Goal: Task Accomplishment & Management: Manage account settings

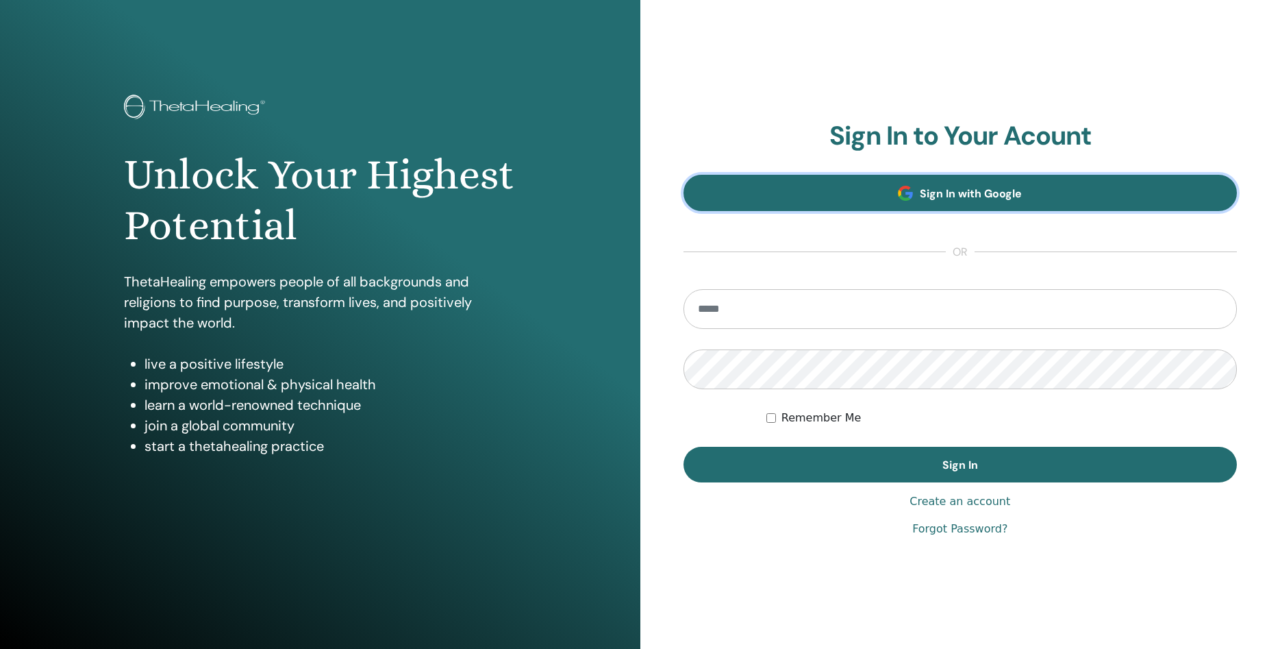
click at [901, 193] on span at bounding box center [905, 193] width 15 height 15
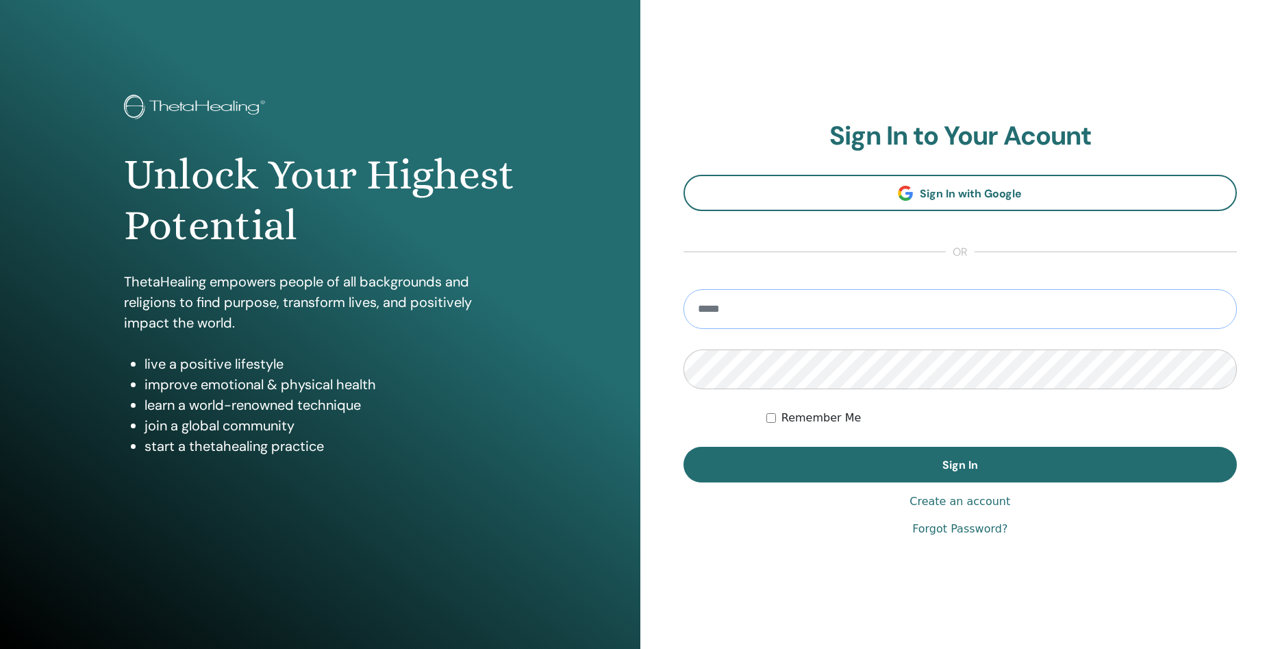
click at [853, 303] on input "email" at bounding box center [961, 309] width 554 height 40
click at [907, 318] on input "email" at bounding box center [961, 309] width 554 height 40
type input "**********"
click at [684, 447] on button "Sign In" at bounding box center [961, 465] width 554 height 36
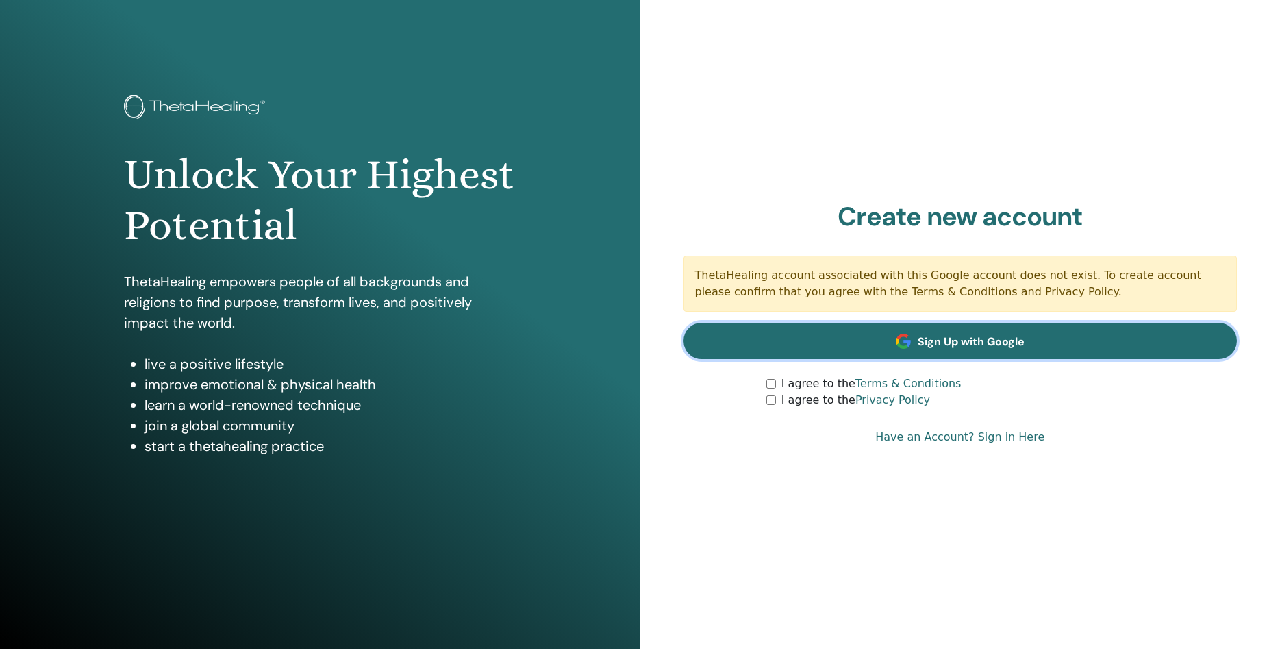
click at [918, 349] on link "Sign Up with Google" at bounding box center [961, 341] width 554 height 36
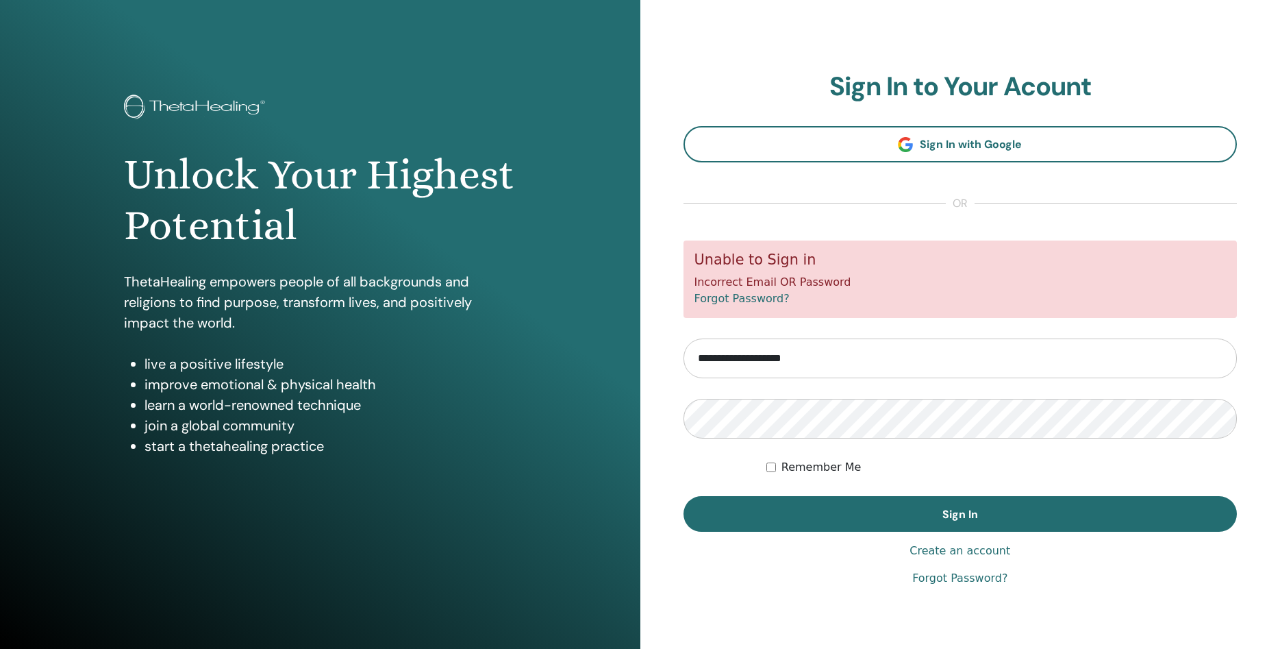
click at [991, 576] on link "Forgot Password?" at bounding box center [959, 578] width 95 height 16
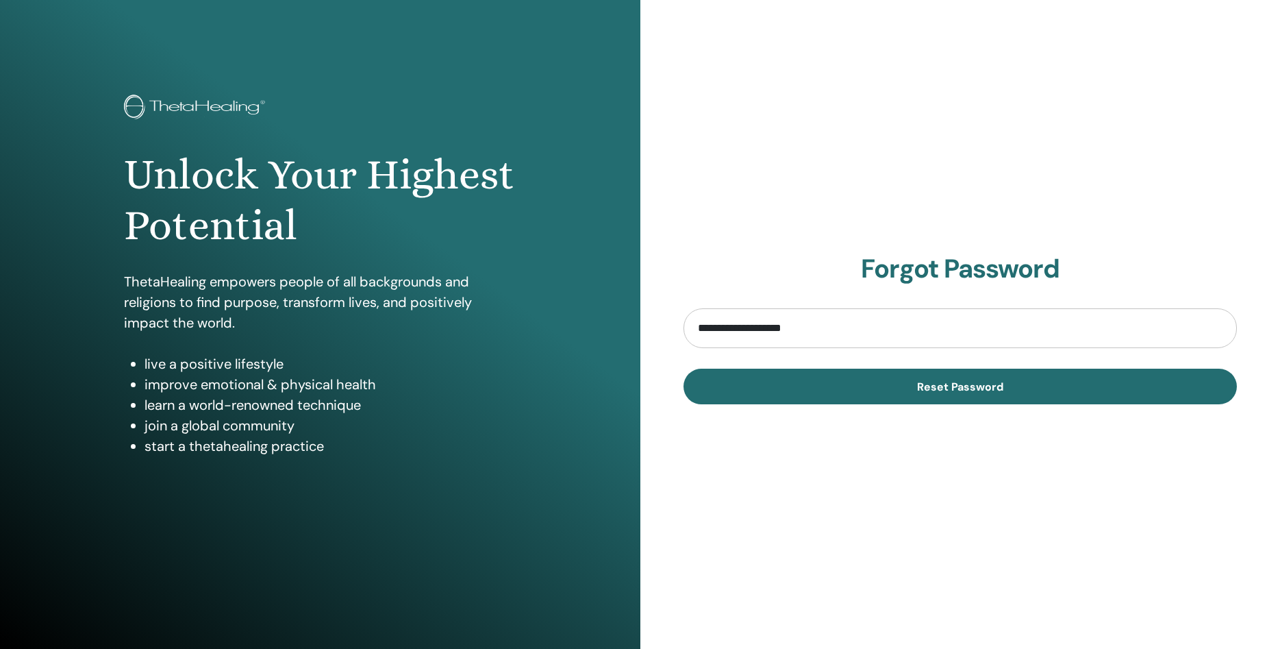
type input "**********"
click at [684, 368] on button "Reset Password" at bounding box center [961, 386] width 554 height 36
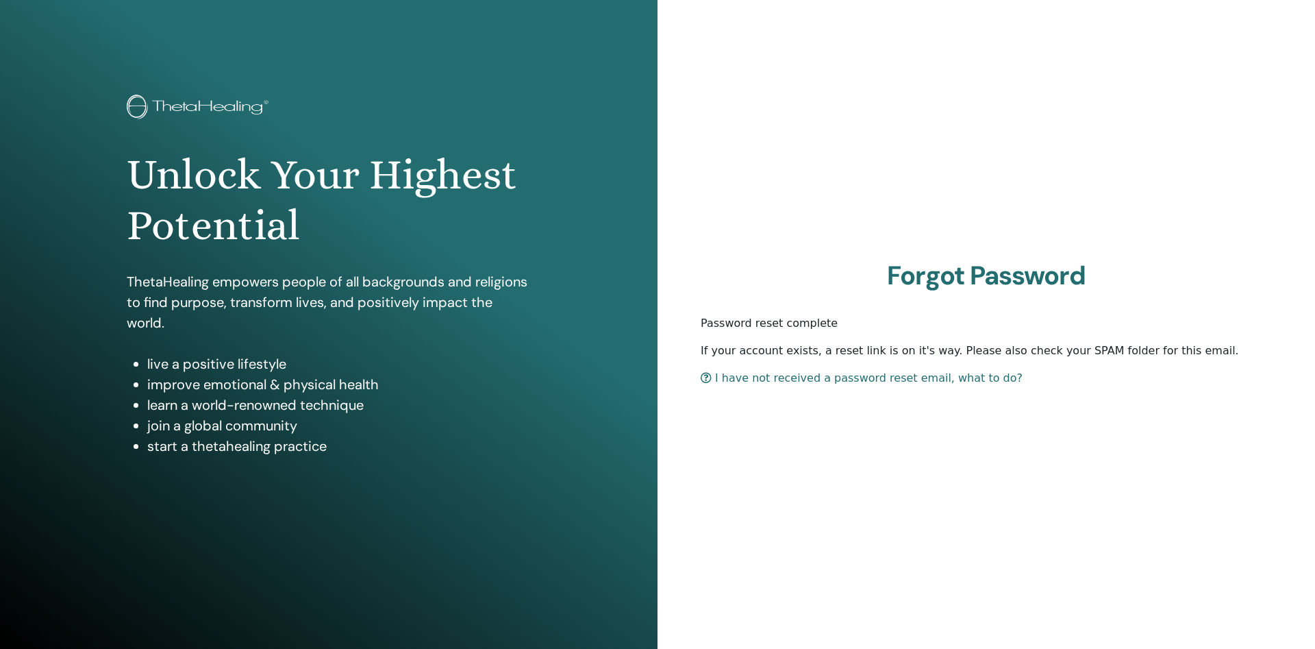
click at [819, 382] on link "I have not received a password reset email, what to do?" at bounding box center [862, 377] width 322 height 13
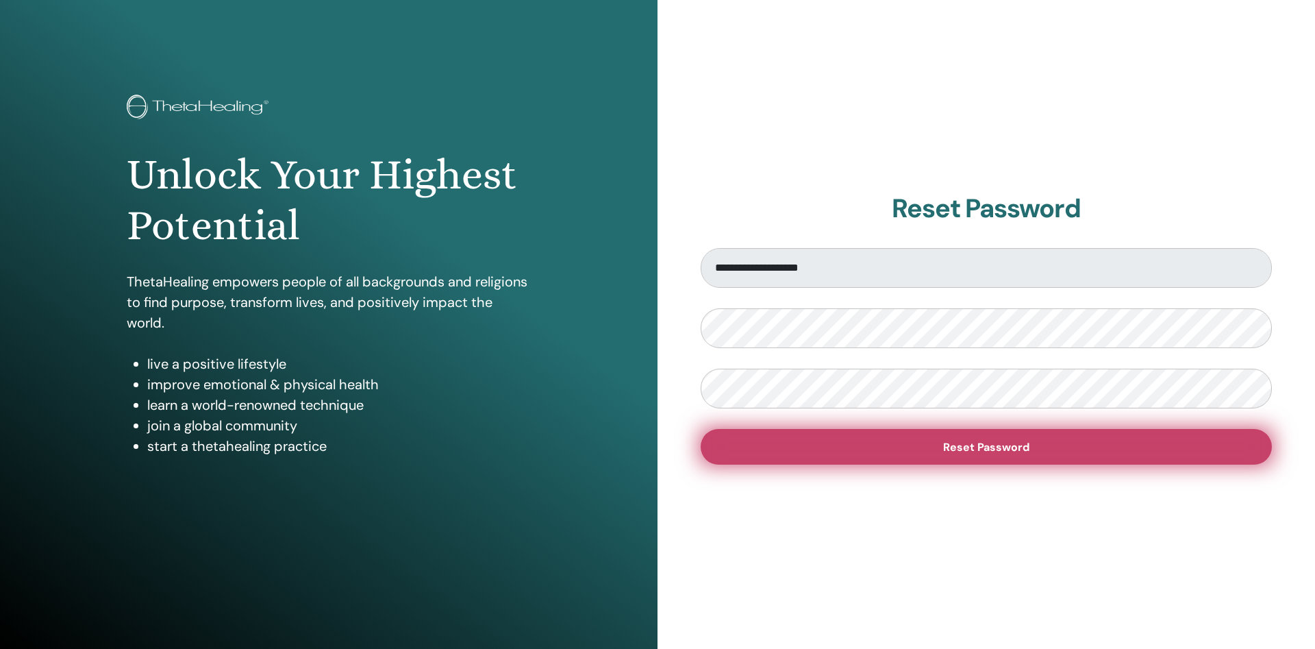
click at [1127, 443] on button "Reset Password" at bounding box center [986, 447] width 571 height 36
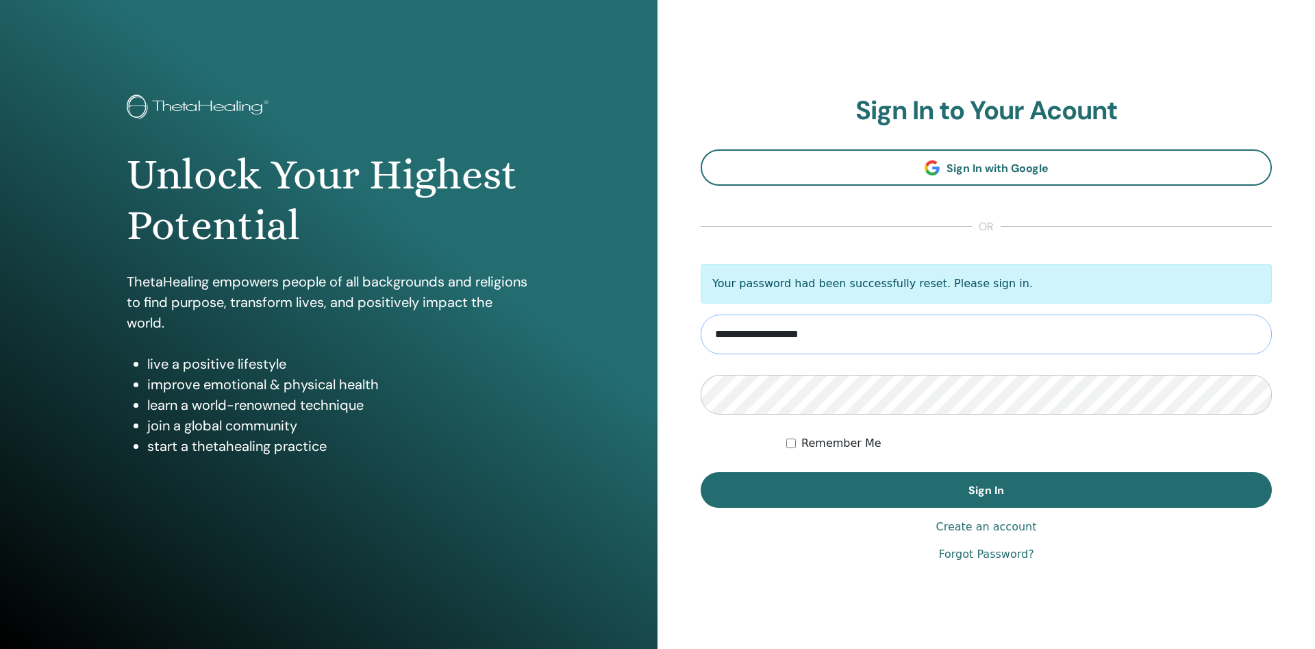
type input "**********"
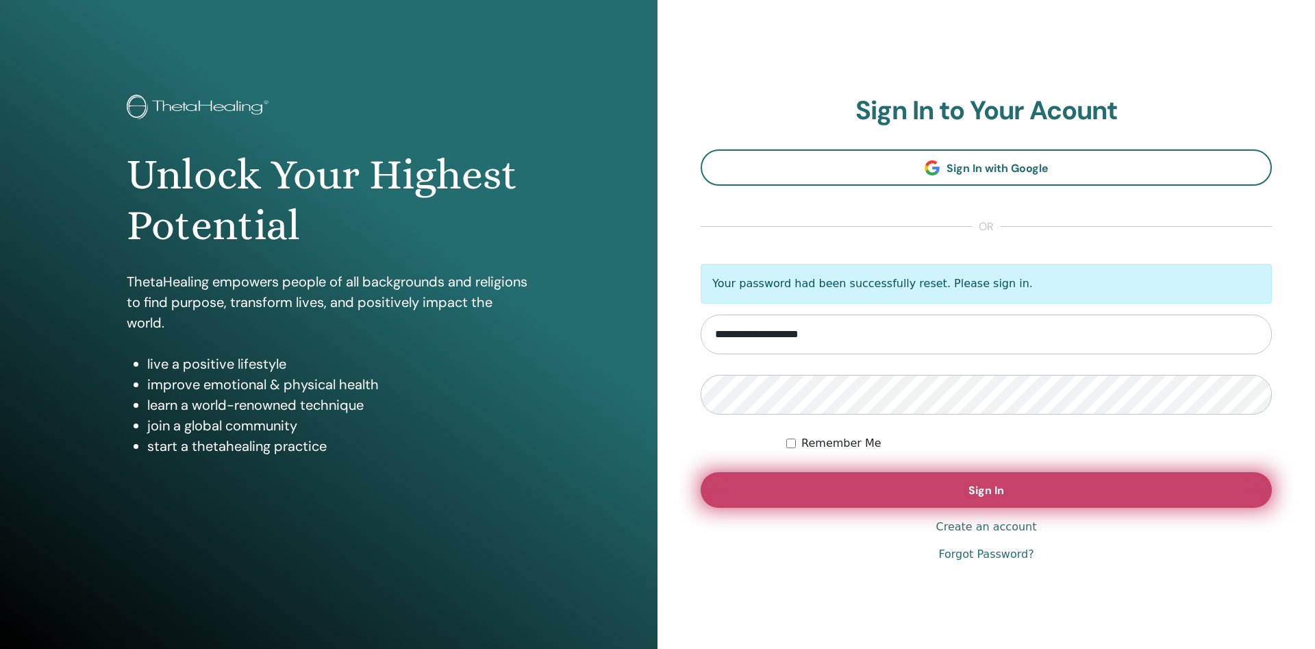
click at [1004, 482] on button "Sign In" at bounding box center [986, 490] width 571 height 36
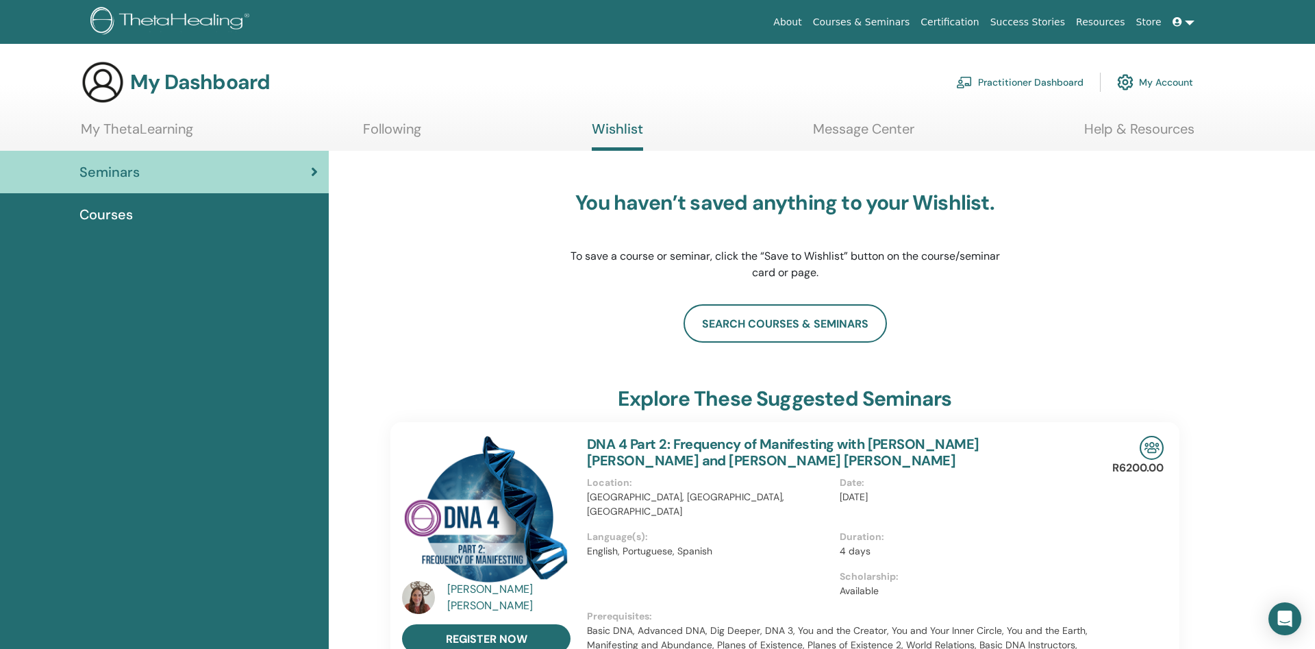
click at [399, 128] on link "Following" at bounding box center [392, 134] width 58 height 27
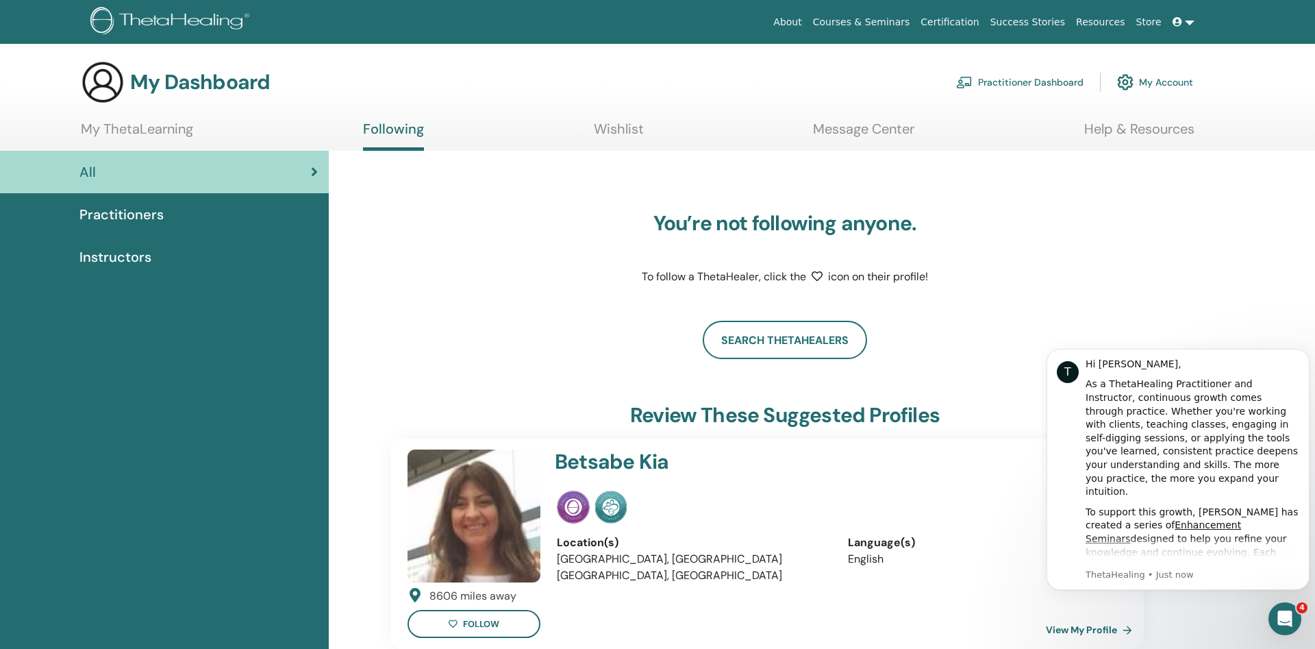
click at [807, 19] on link "About" at bounding box center [787, 22] width 39 height 25
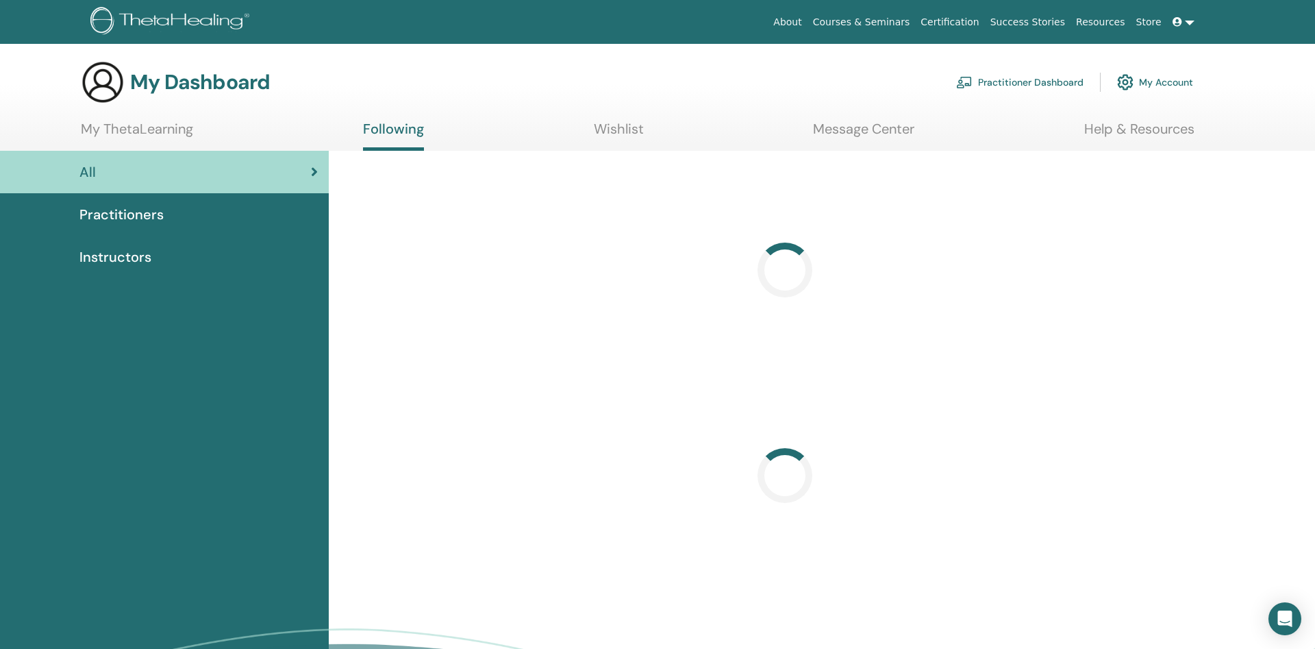
click at [977, 19] on link "Certification" at bounding box center [949, 22] width 69 height 25
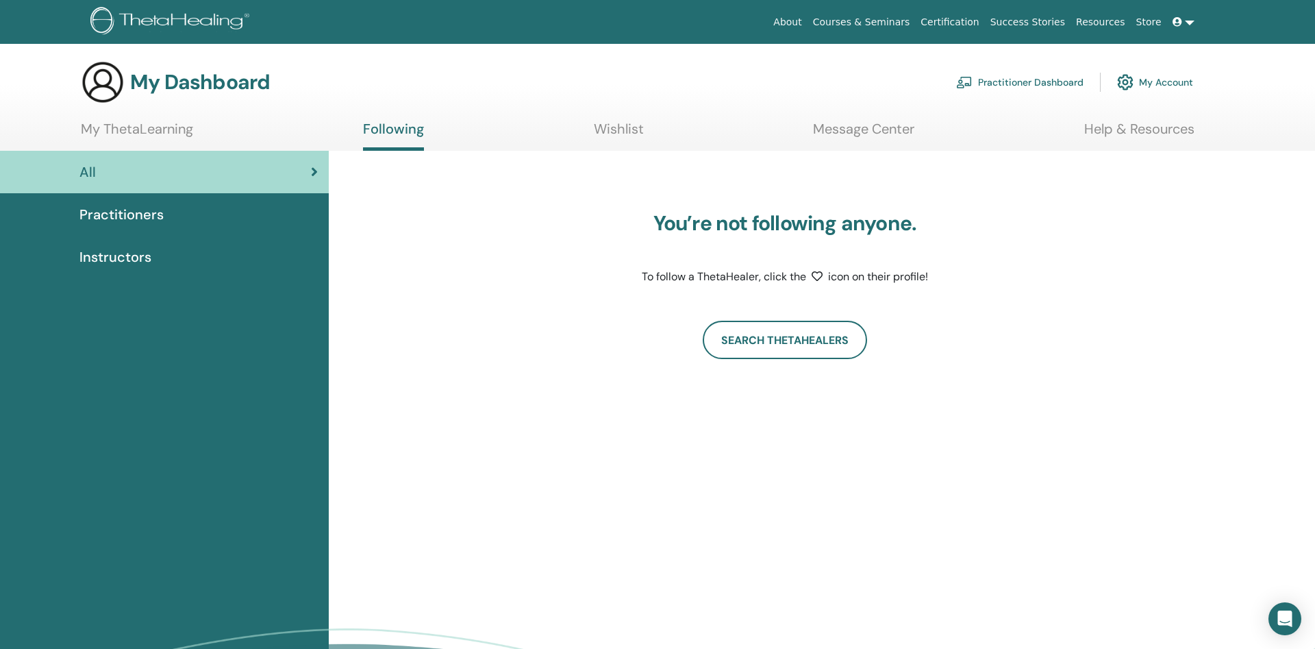
click at [210, 87] on h3 "My Dashboard" at bounding box center [200, 82] width 140 height 25
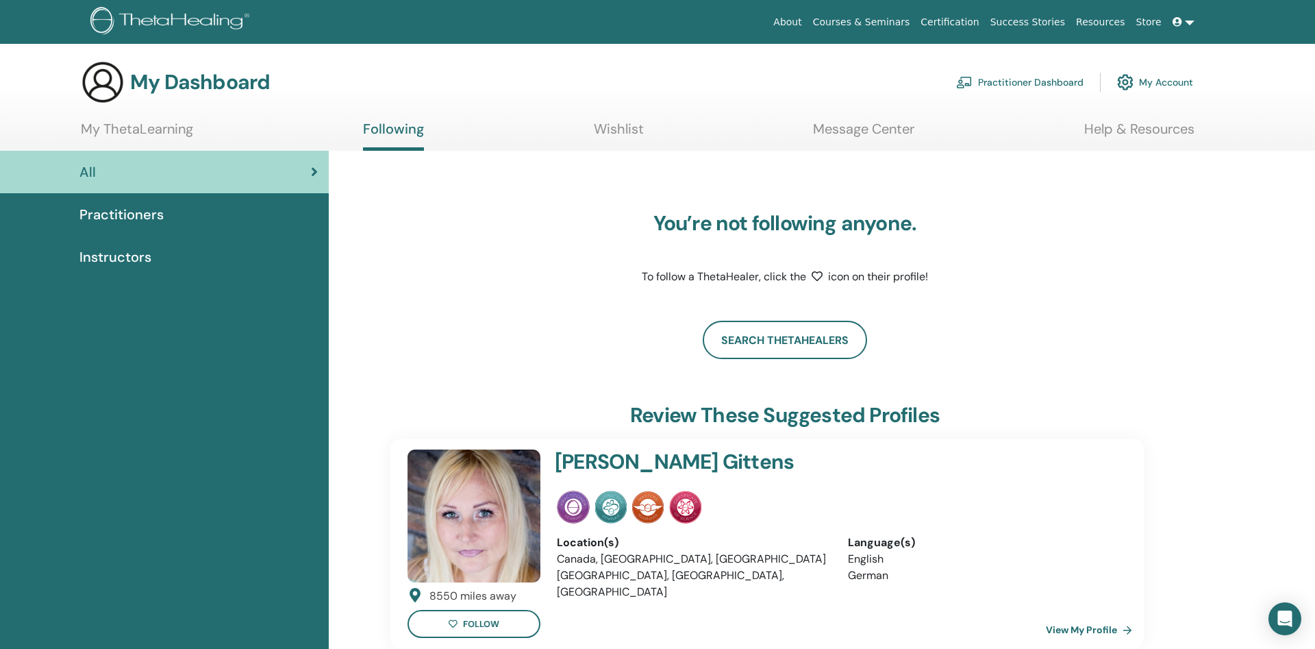
click at [86, 75] on img at bounding box center [103, 82] width 44 height 44
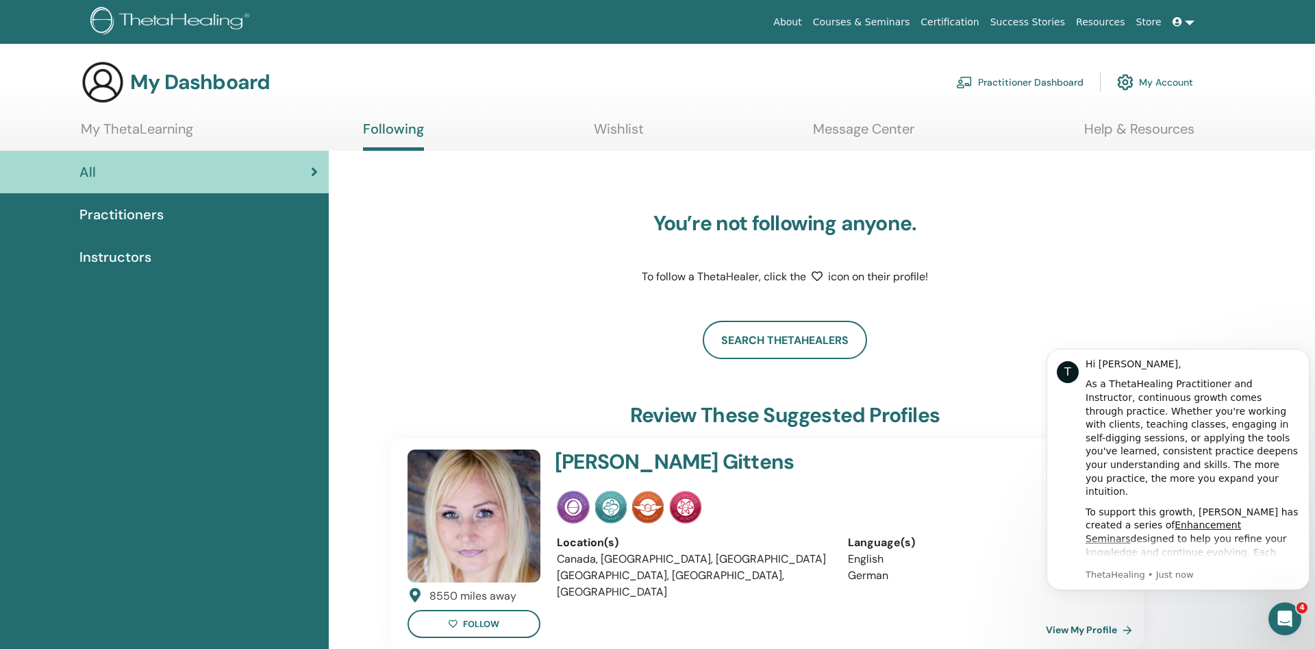
click at [1137, 81] on link "My Account" at bounding box center [1155, 82] width 76 height 30
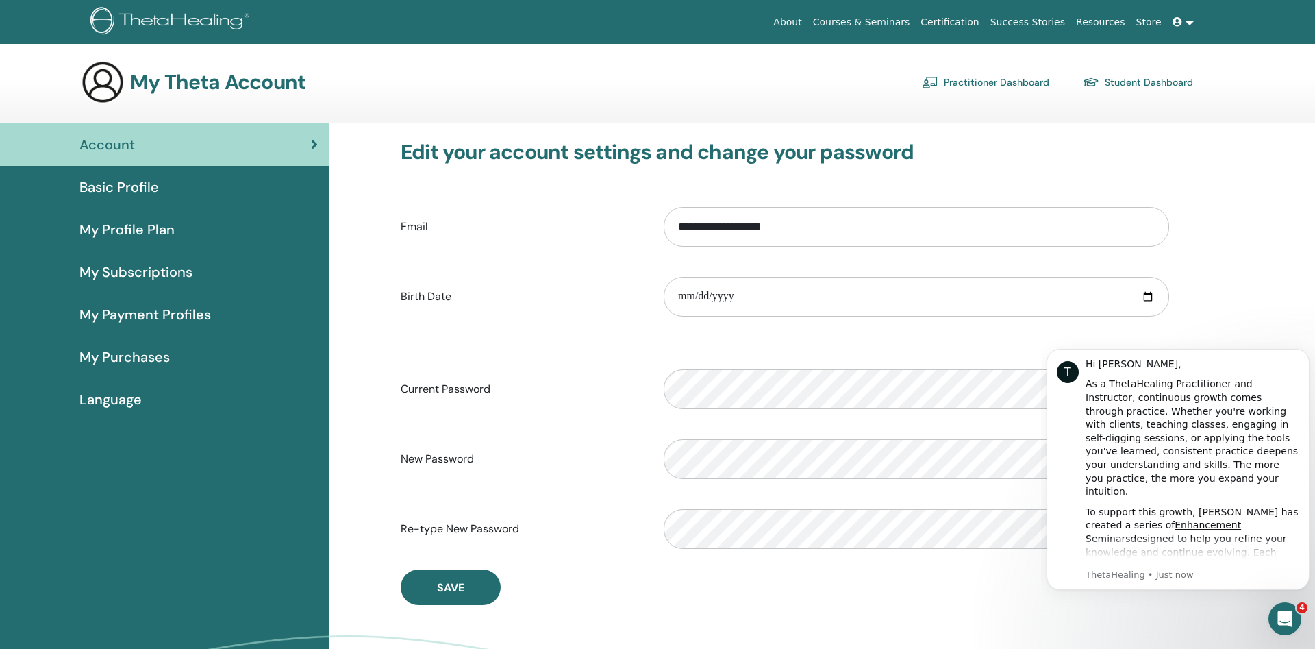
click at [132, 186] on span "Basic Profile" at bounding box center [118, 187] width 79 height 21
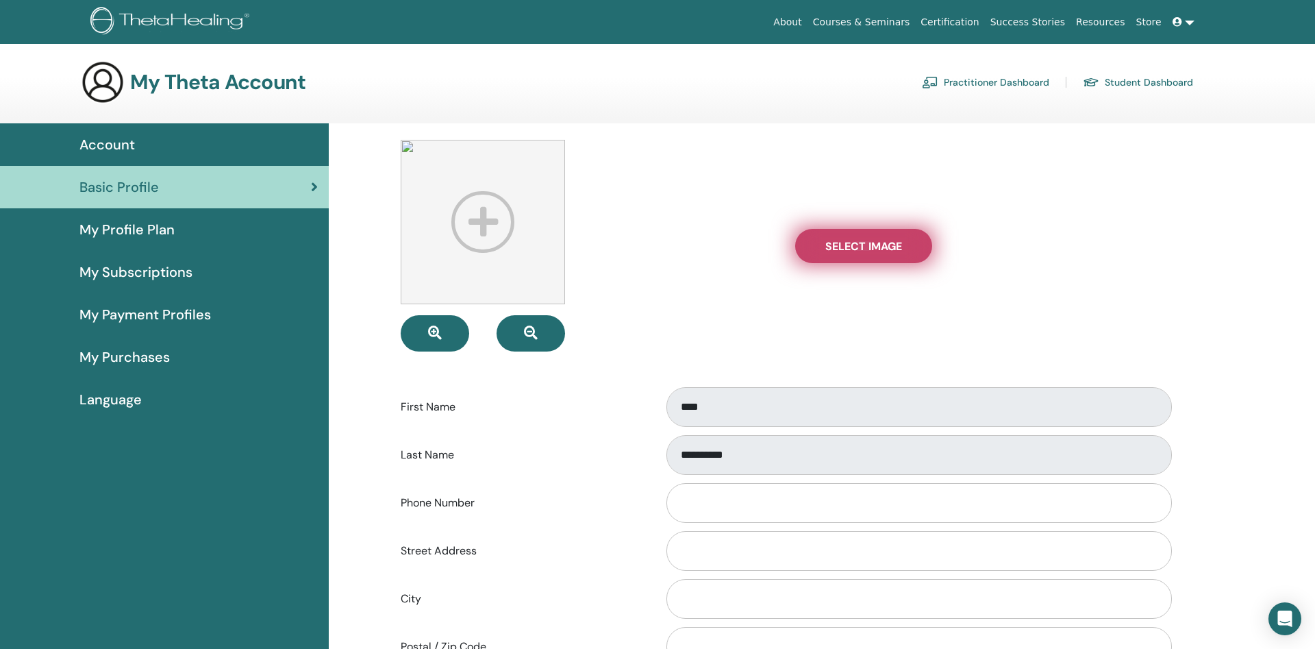
click at [890, 250] on span "Select Image" at bounding box center [863, 246] width 77 height 14
click at [873, 250] on input "Select Image" at bounding box center [864, 246] width 18 height 10
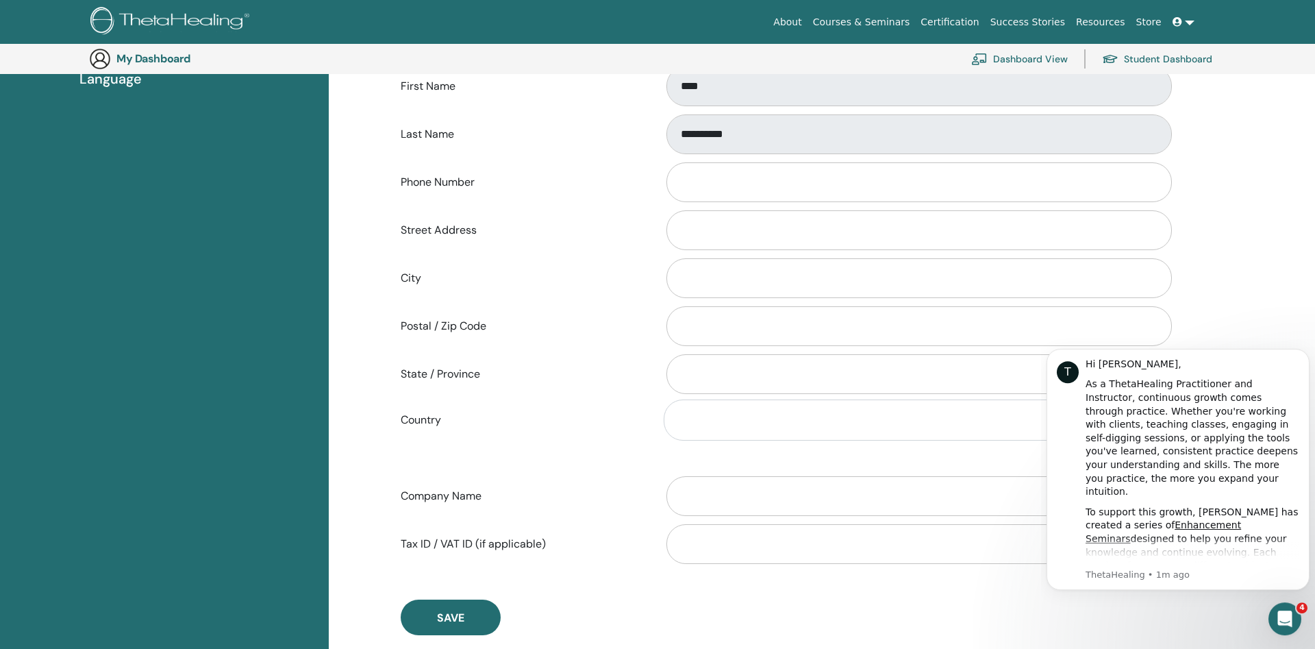
scroll to position [379, 0]
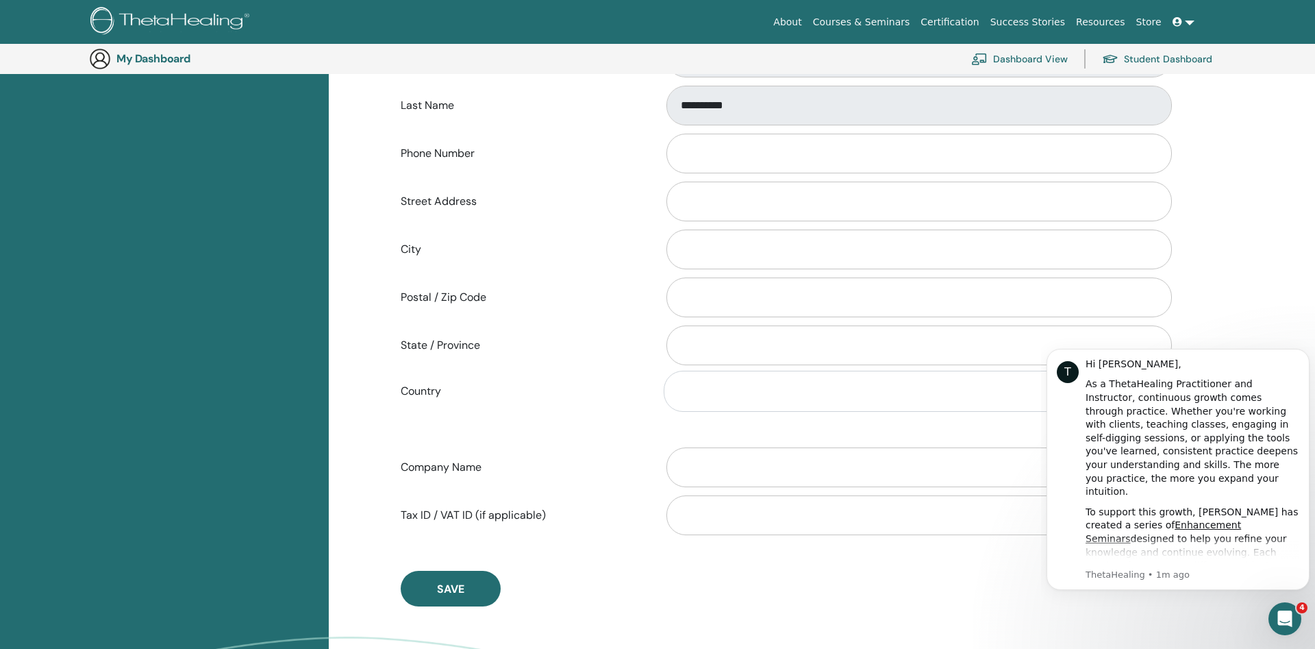
type input "**********"
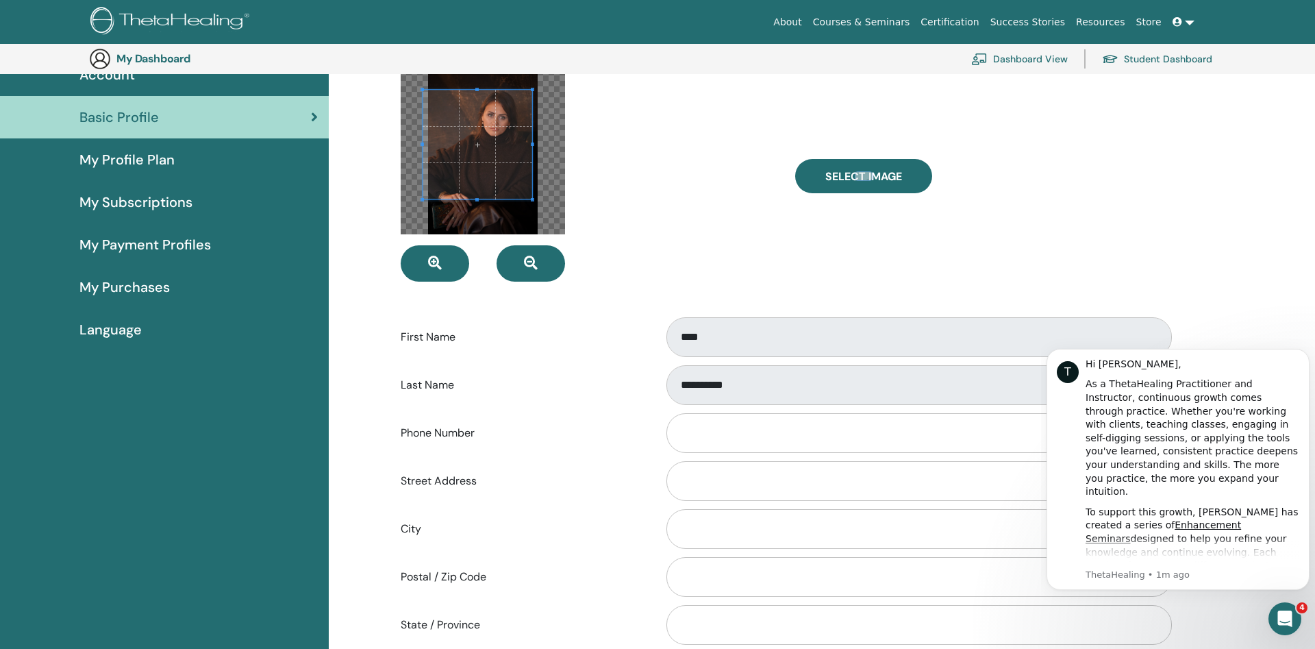
click at [522, 149] on span at bounding box center [478, 145] width 110 height 110
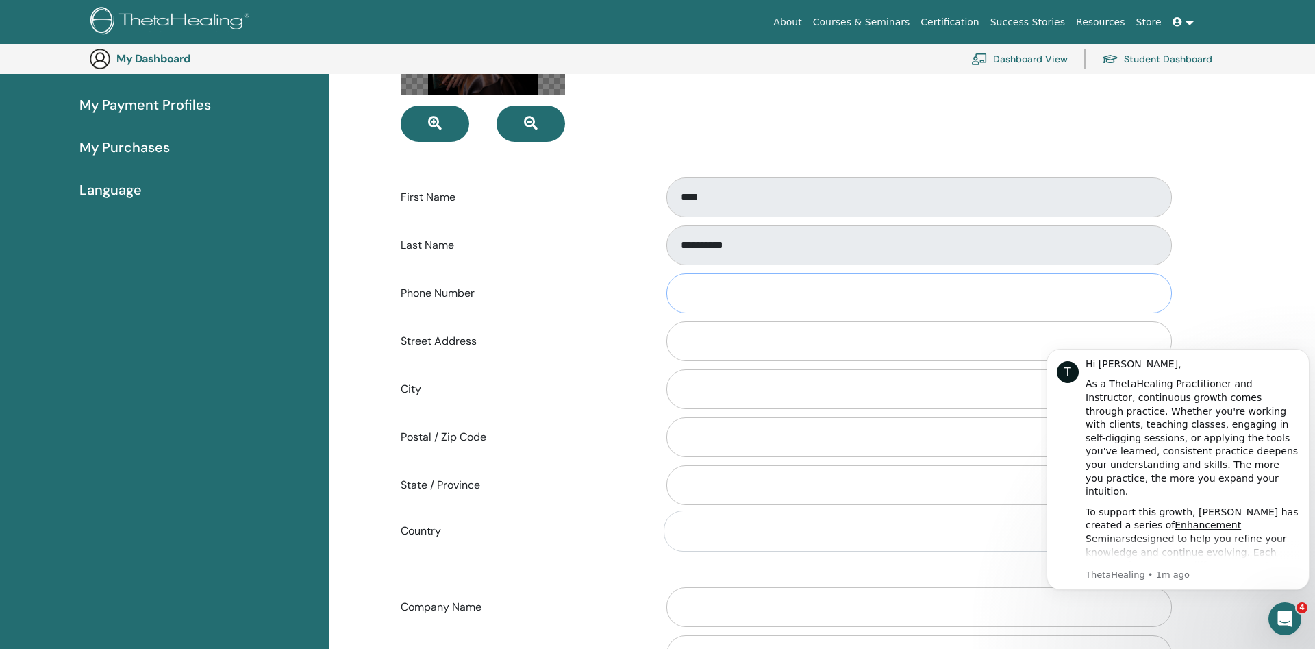
click at [771, 288] on input "Phone Number" at bounding box center [918, 293] width 505 height 40
type input "**********"
click at [725, 343] on input "Street Address" at bounding box center [918, 341] width 505 height 40
drag, startPoint x: 1004, startPoint y: 334, endPoint x: 1009, endPoint y: 340, distance: 7.8
click at [1005, 338] on input "**********" at bounding box center [918, 341] width 505 height 40
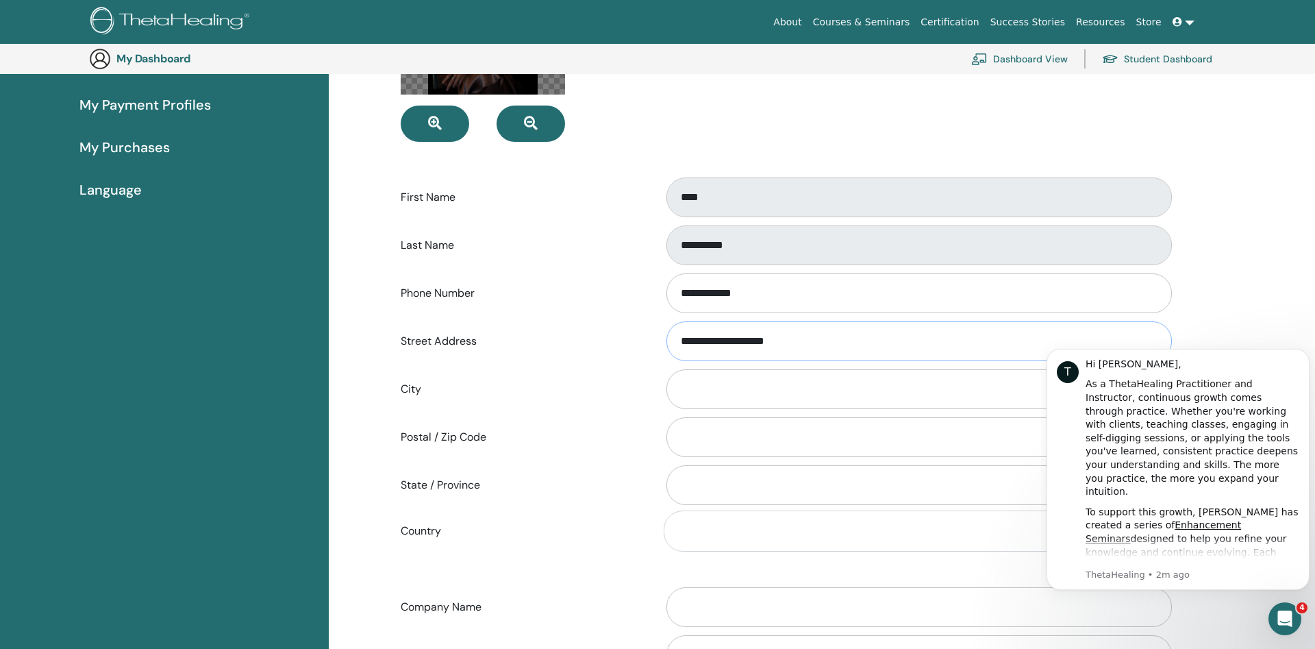
type input "**********"
type input "****"
type input "*******"
click at [771, 483] on input "State / Province" at bounding box center [918, 485] width 505 height 40
type input "******"
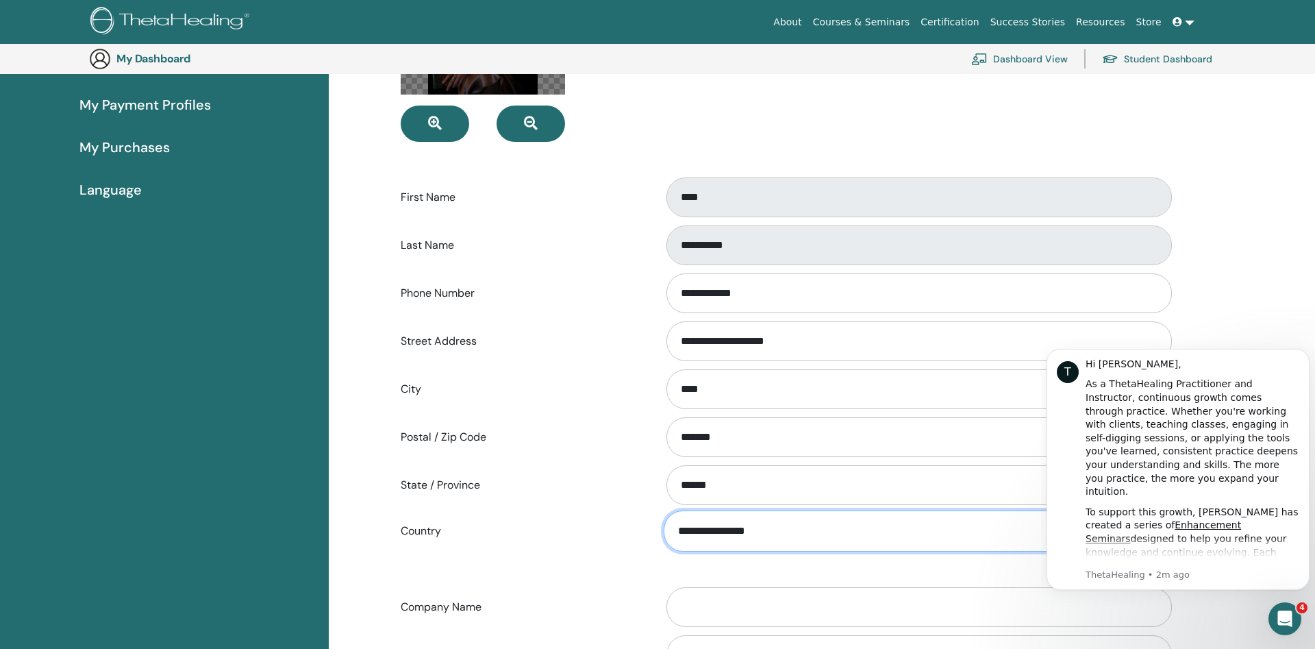
select select "***"
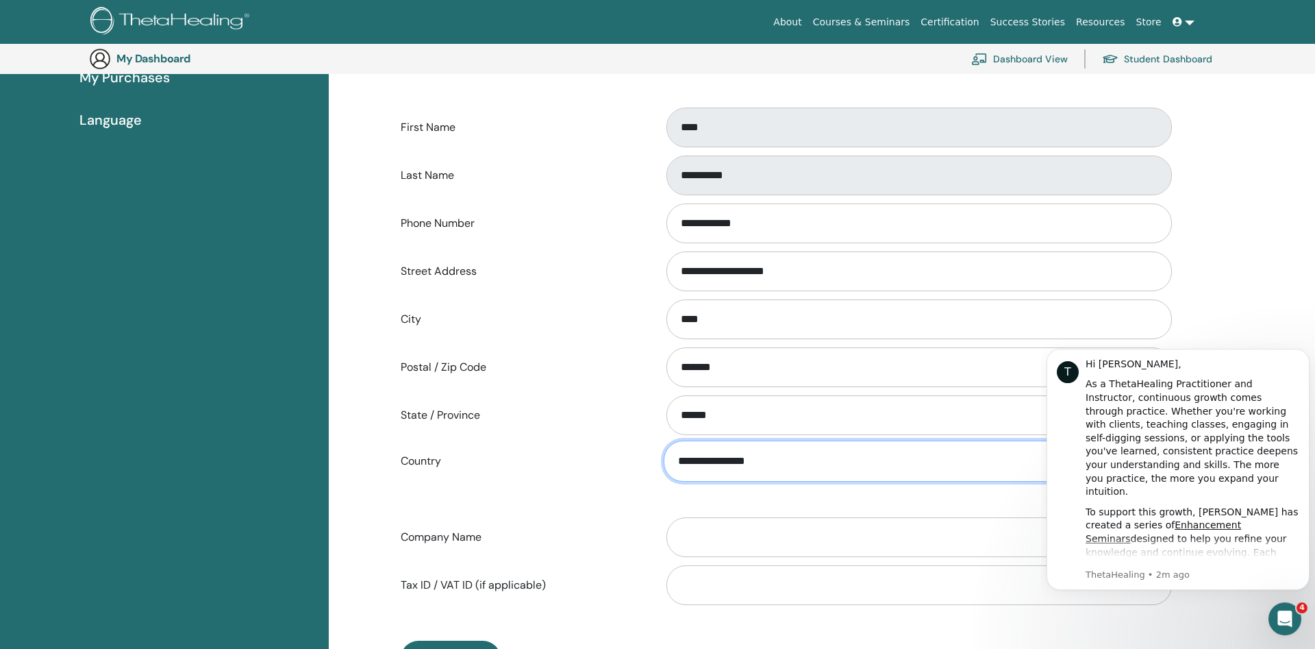
scroll to position [379, 0]
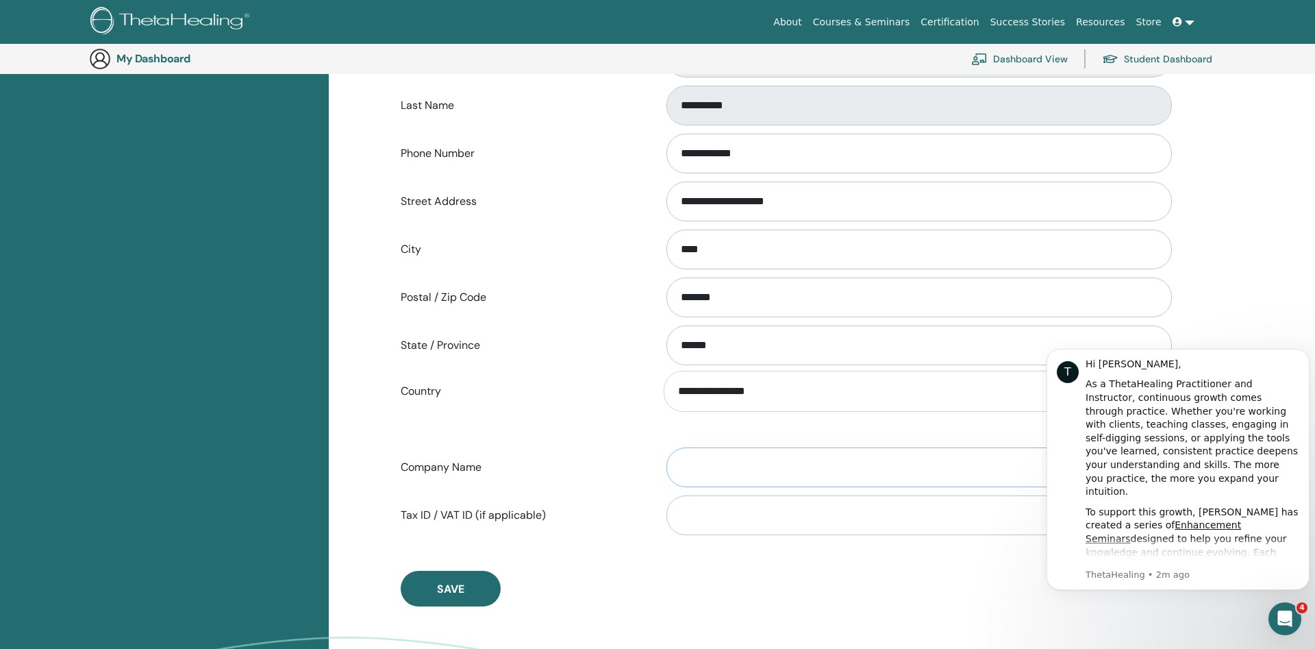
click at [852, 478] on input "Company Name" at bounding box center [918, 467] width 505 height 40
type input "*********"
click at [472, 580] on button "Save" at bounding box center [451, 589] width 100 height 36
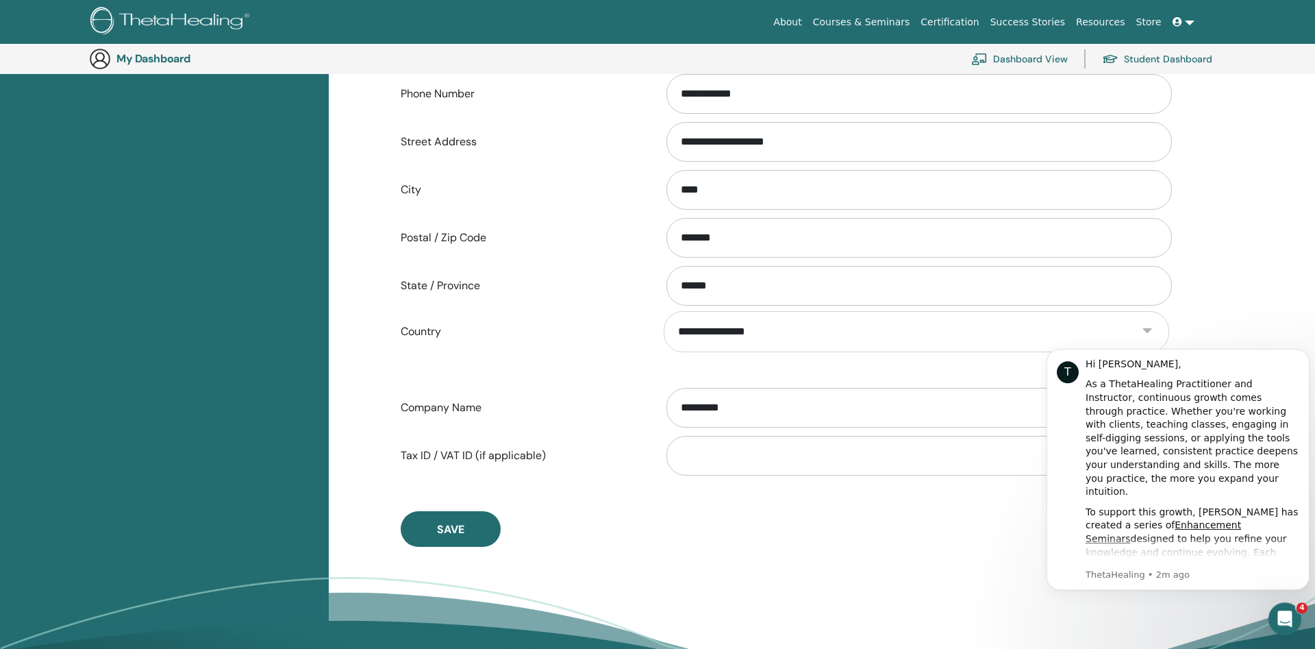
scroll to position [449, 0]
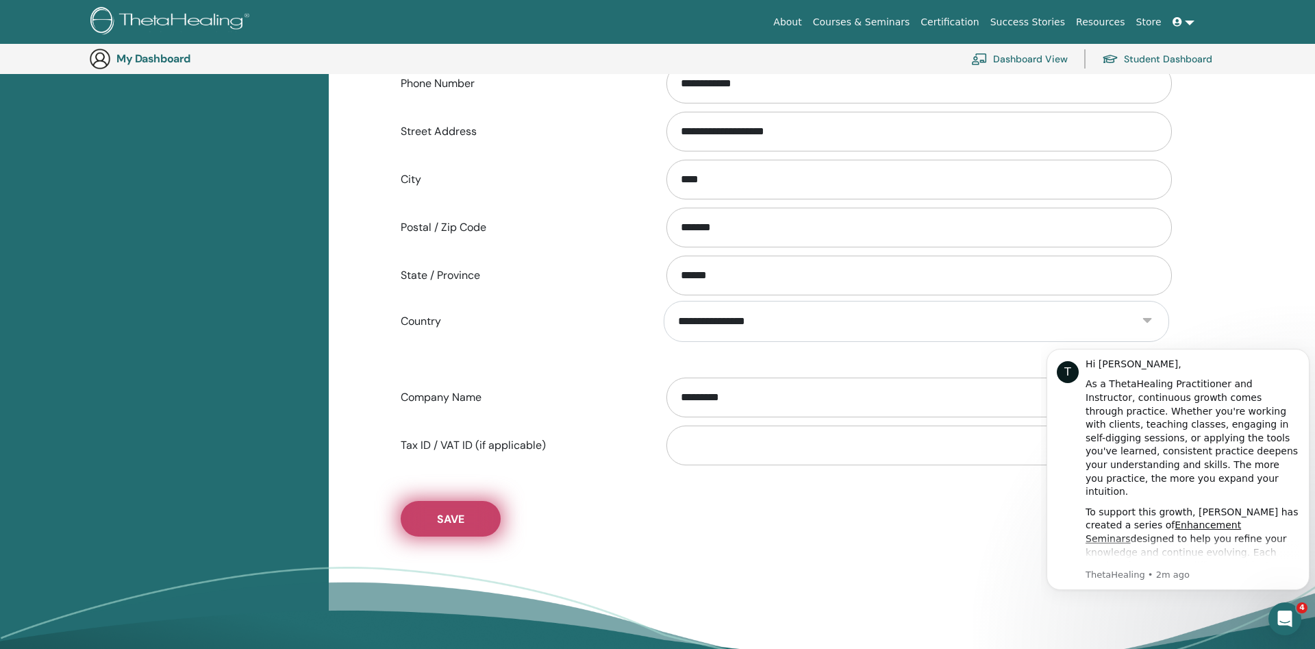
click at [465, 503] on button "Save" at bounding box center [451, 519] width 100 height 36
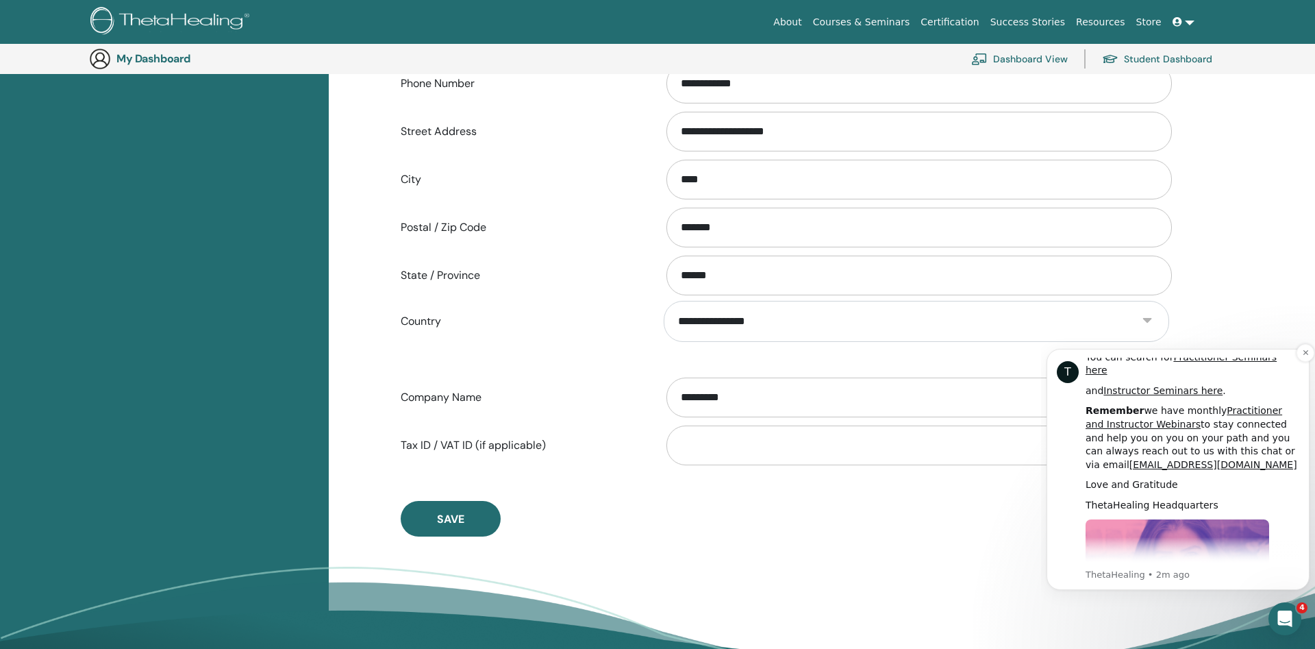
scroll to position [564, 0]
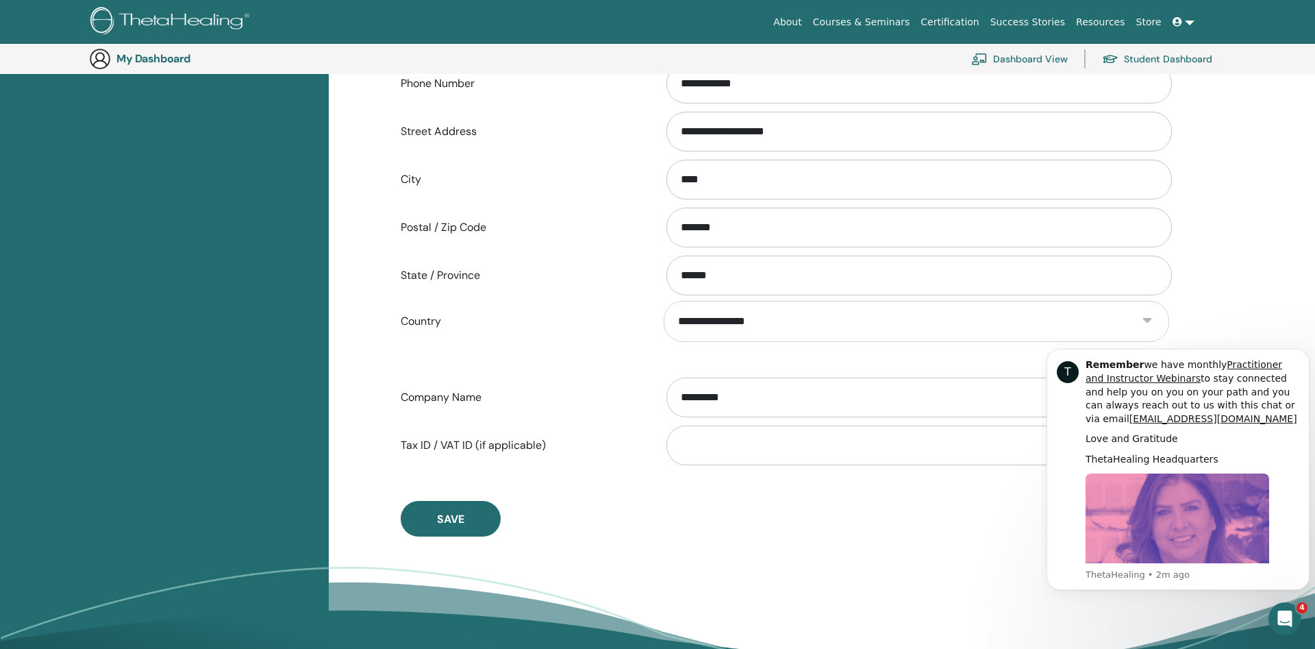
drag, startPoint x: 925, startPoint y: 509, endPoint x: 903, endPoint y: 508, distance: 22.0
click at [927, 509] on div "**********" at bounding box center [784, 129] width 789 height 816
click at [1289, 608] on div "Open Intercom Messenger" at bounding box center [1282, 616] width 45 height 45
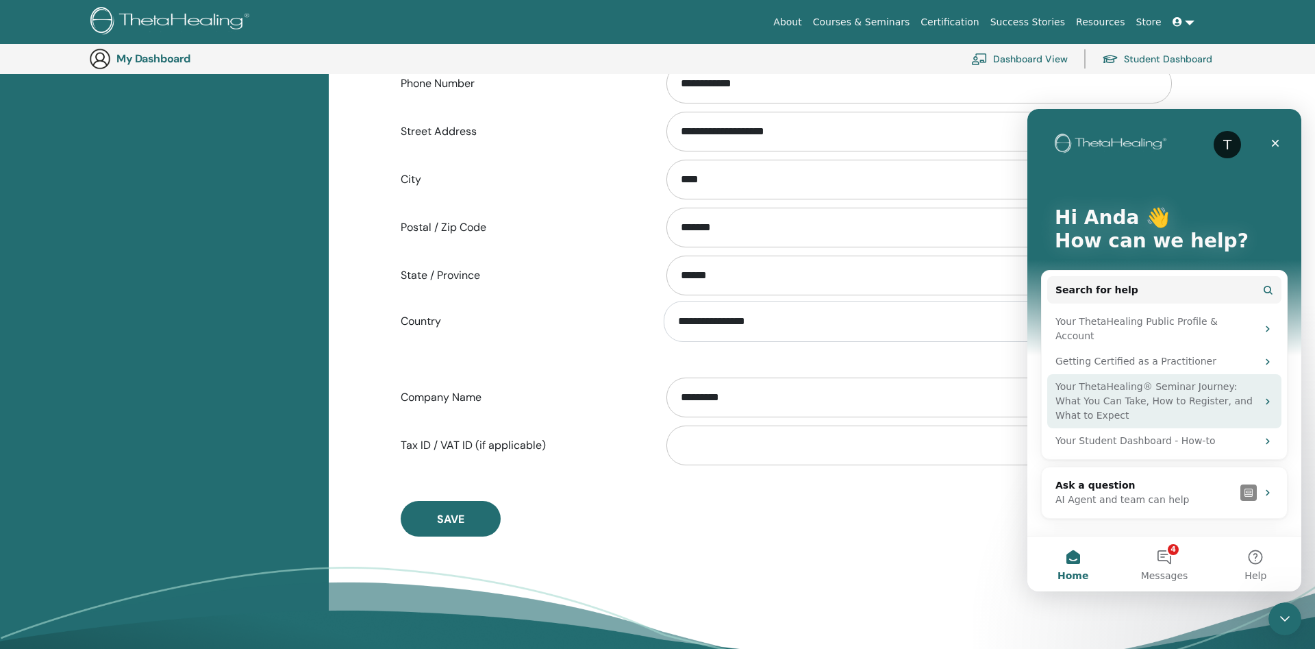
scroll to position [821, 0]
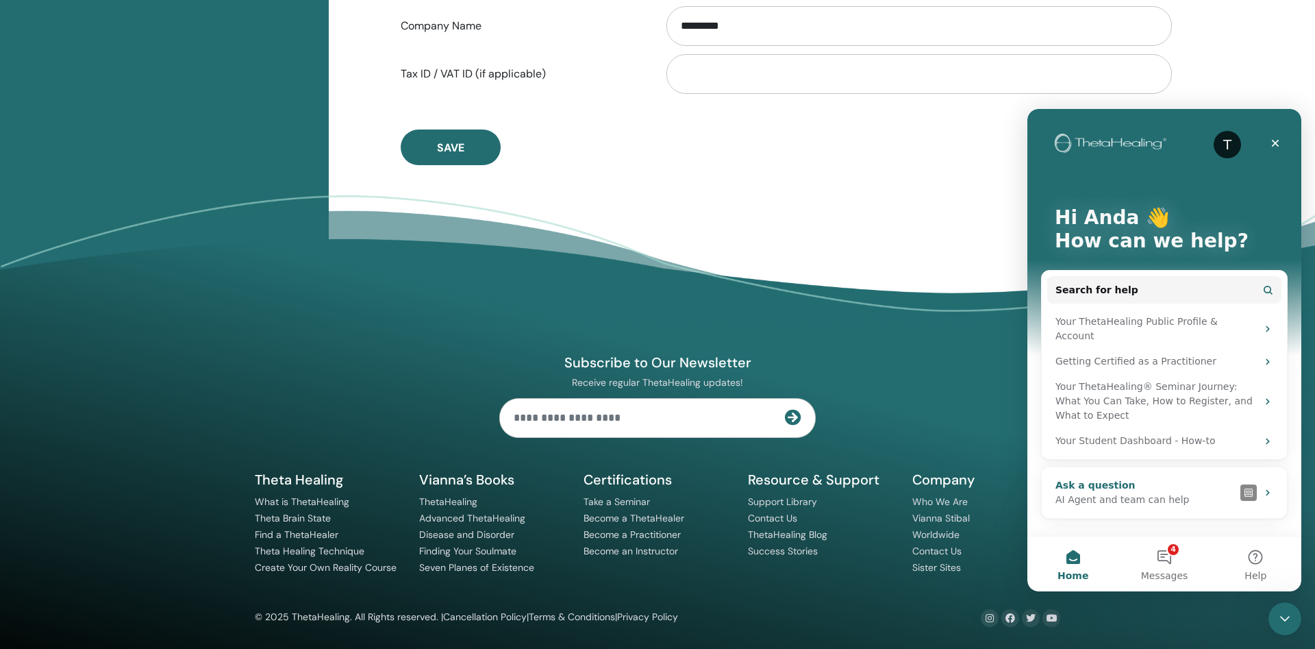
click at [1169, 492] on div "AI Agent and team can help" at bounding box center [1144, 499] width 179 height 14
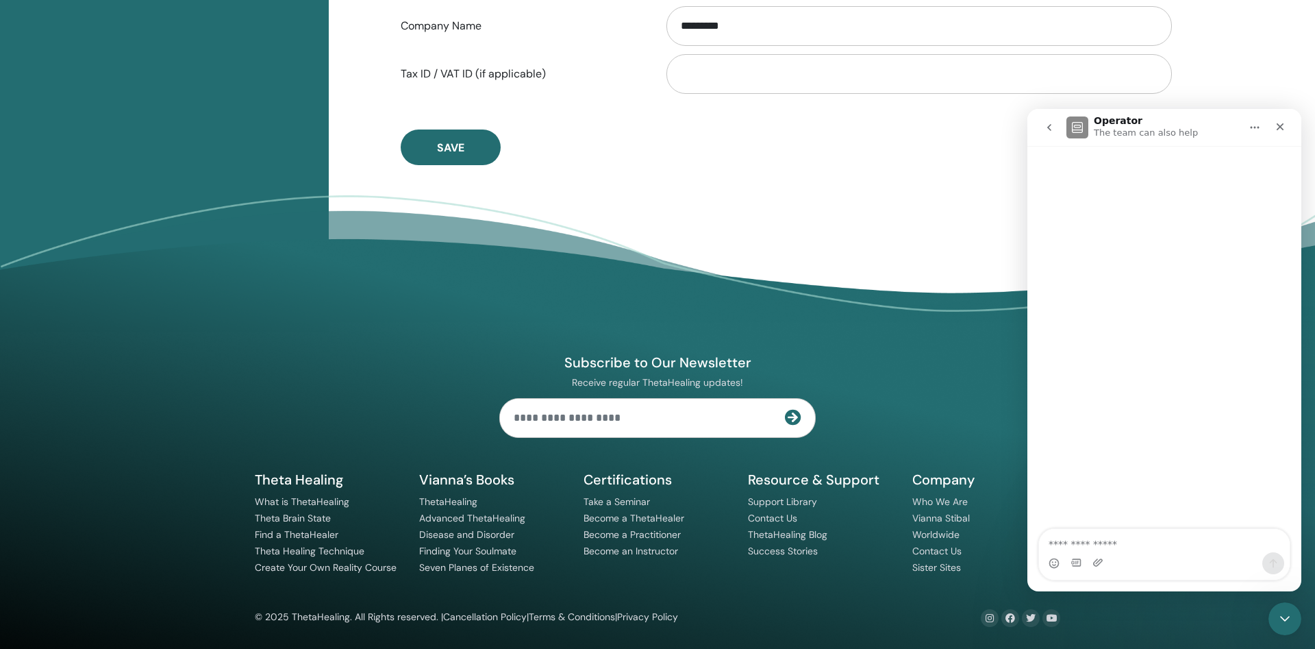
click at [1055, 134] on button "go back" at bounding box center [1049, 127] width 26 height 26
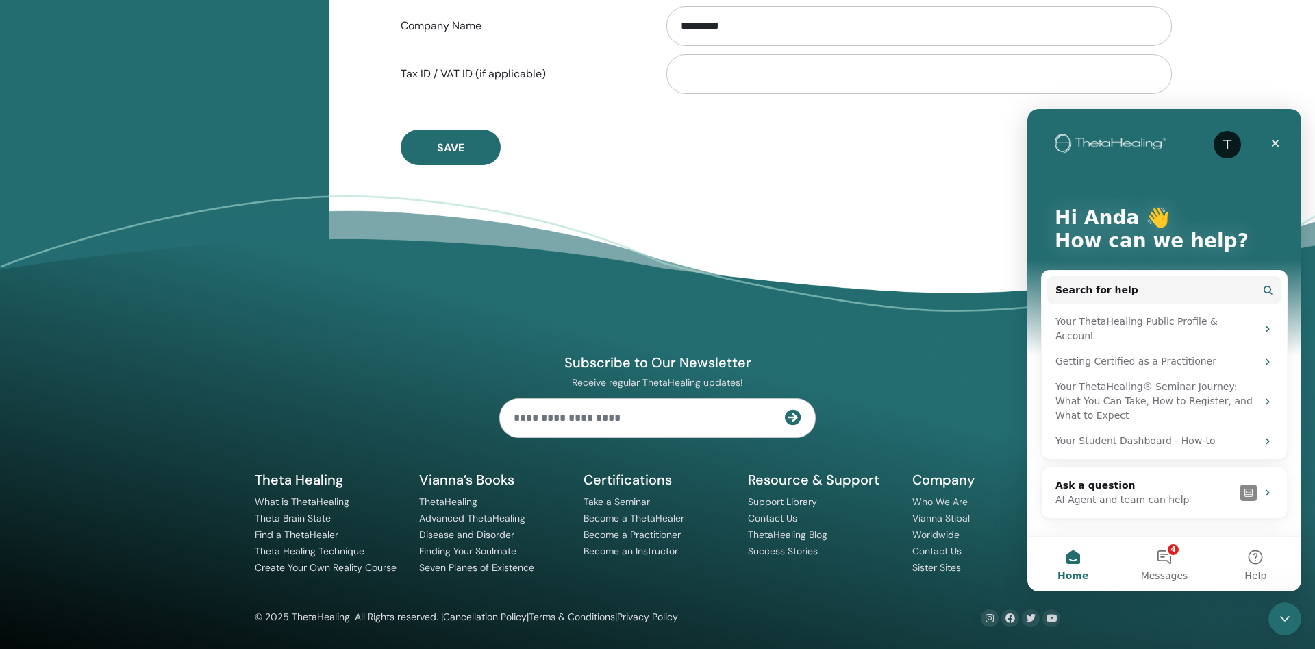
click at [1290, 142] on div "T Hi Anda 👋 How can we help? Search for help Your ThetaHealing Public Profile &…" at bounding box center [1164, 322] width 274 height 427
click at [1275, 140] on icon "Close" at bounding box center [1275, 143] width 11 height 11
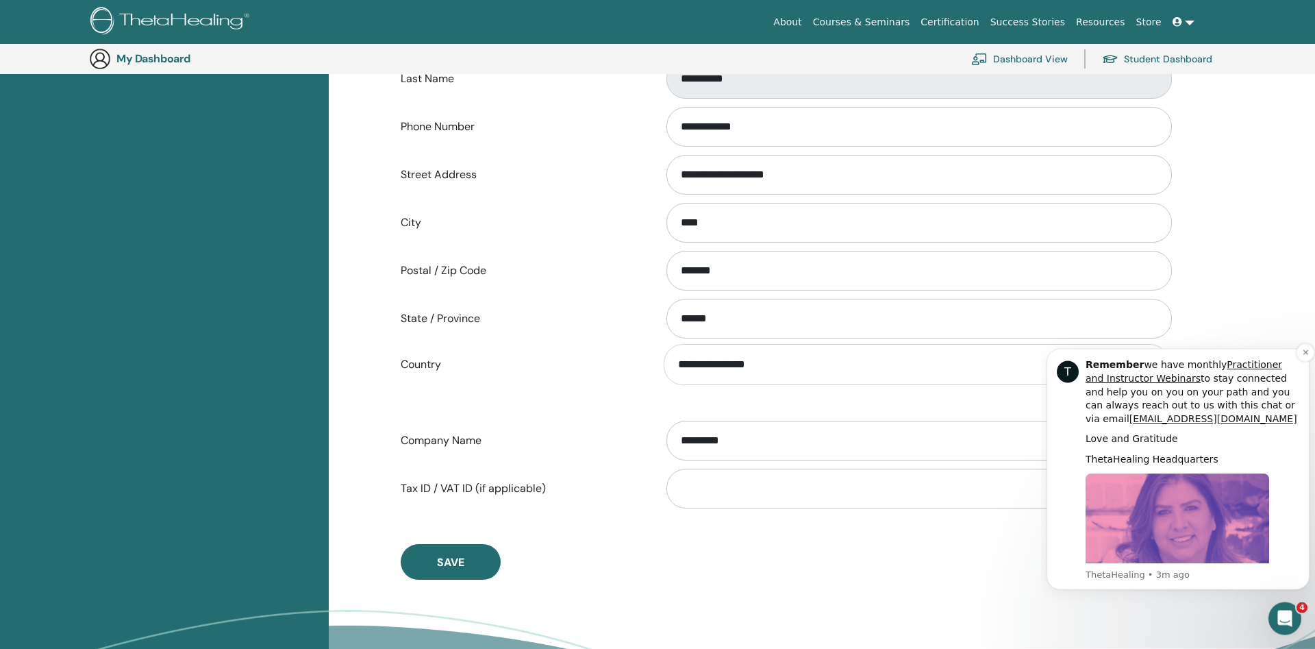
scroll to position [449, 0]
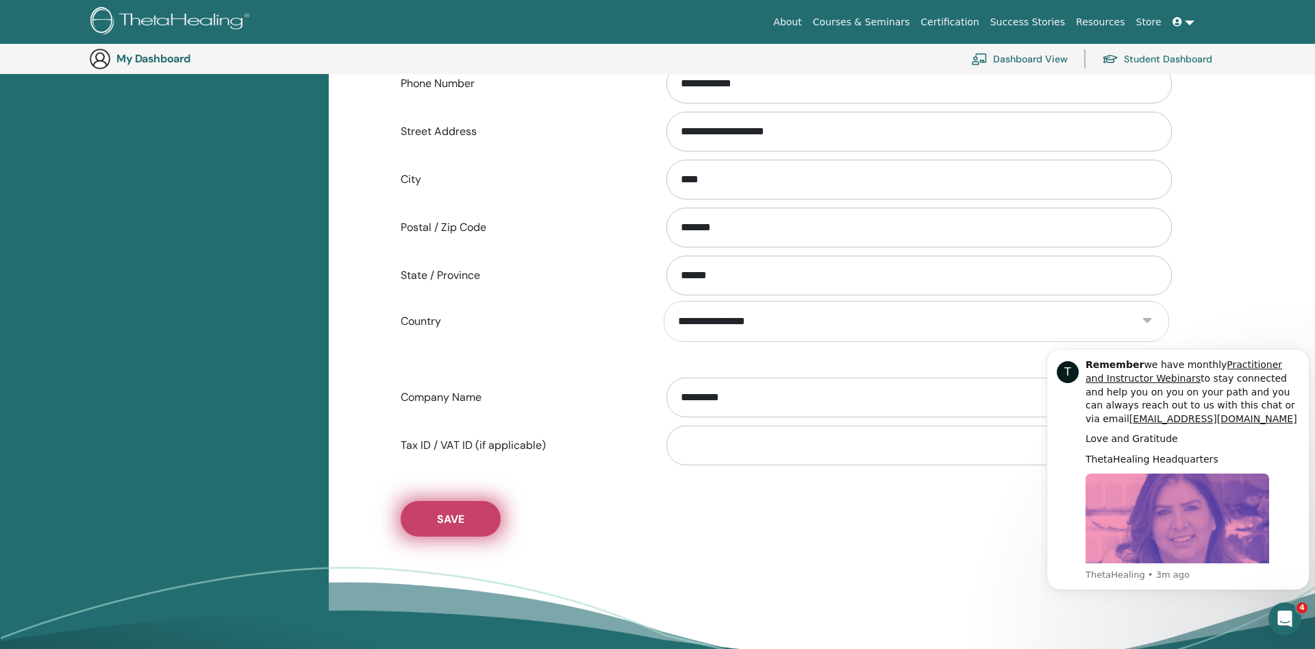
click at [486, 525] on button "Save" at bounding box center [451, 519] width 100 height 36
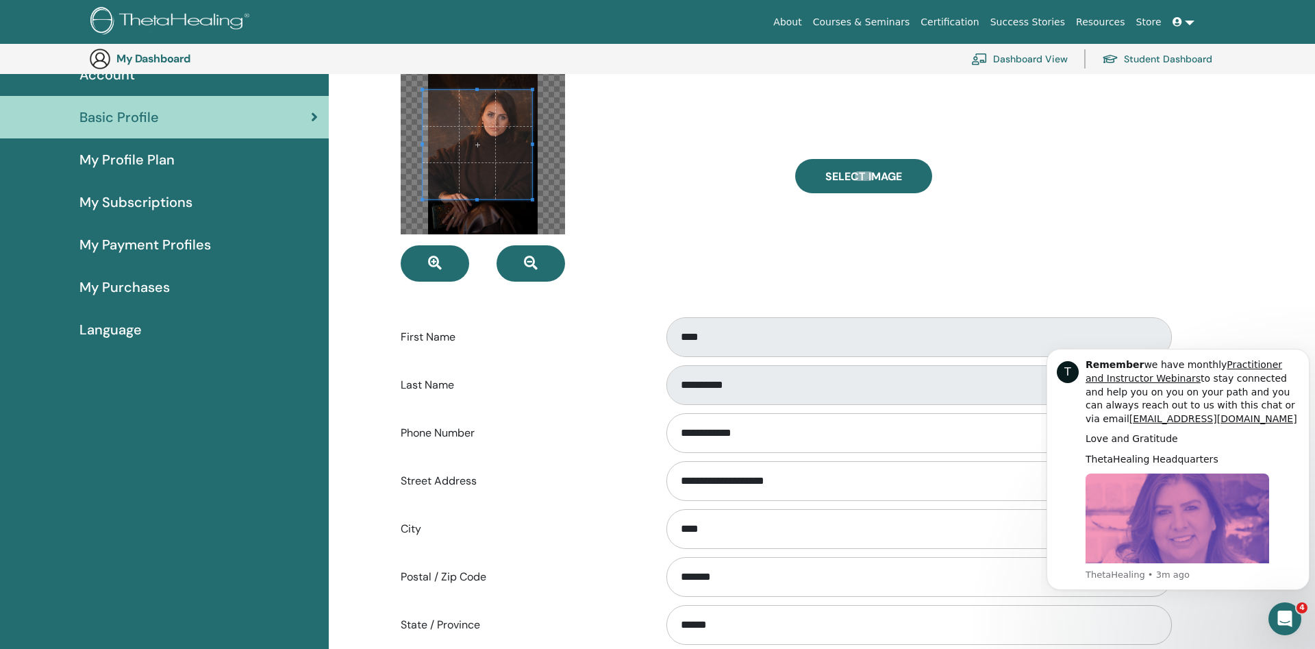
click at [1056, 66] on link "Dashboard View" at bounding box center [1019, 59] width 97 height 30
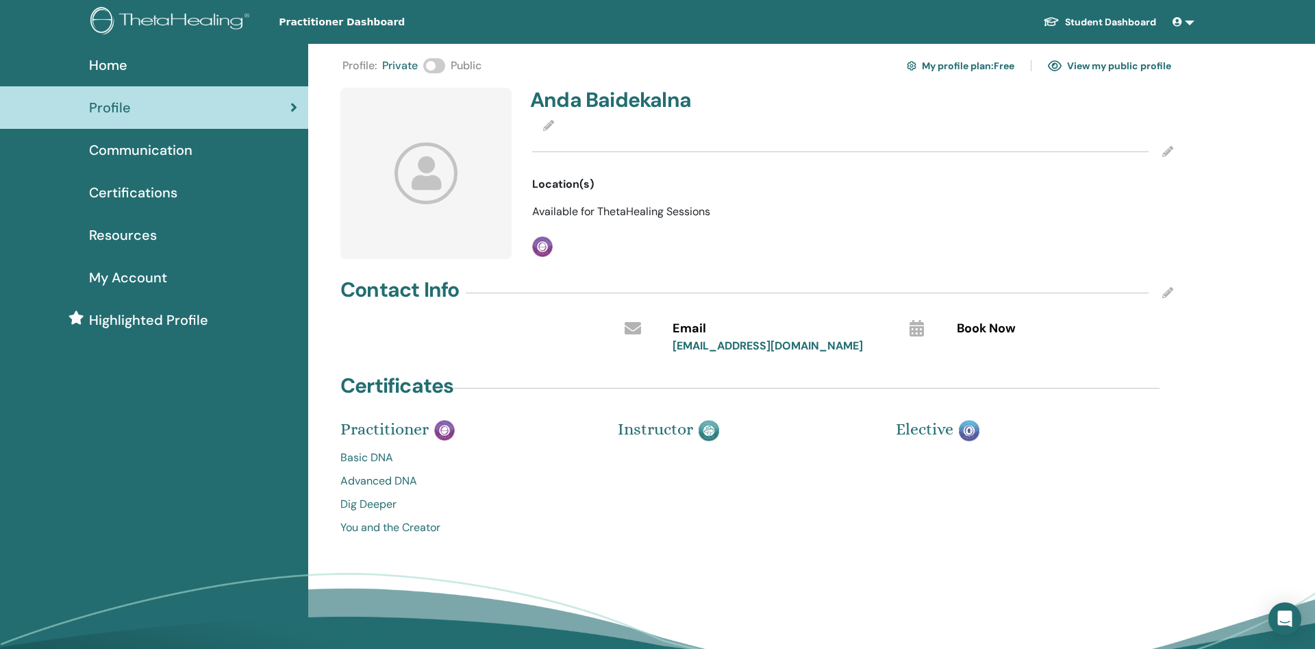
click at [418, 168] on icon at bounding box center [427, 172] width 64 height 61
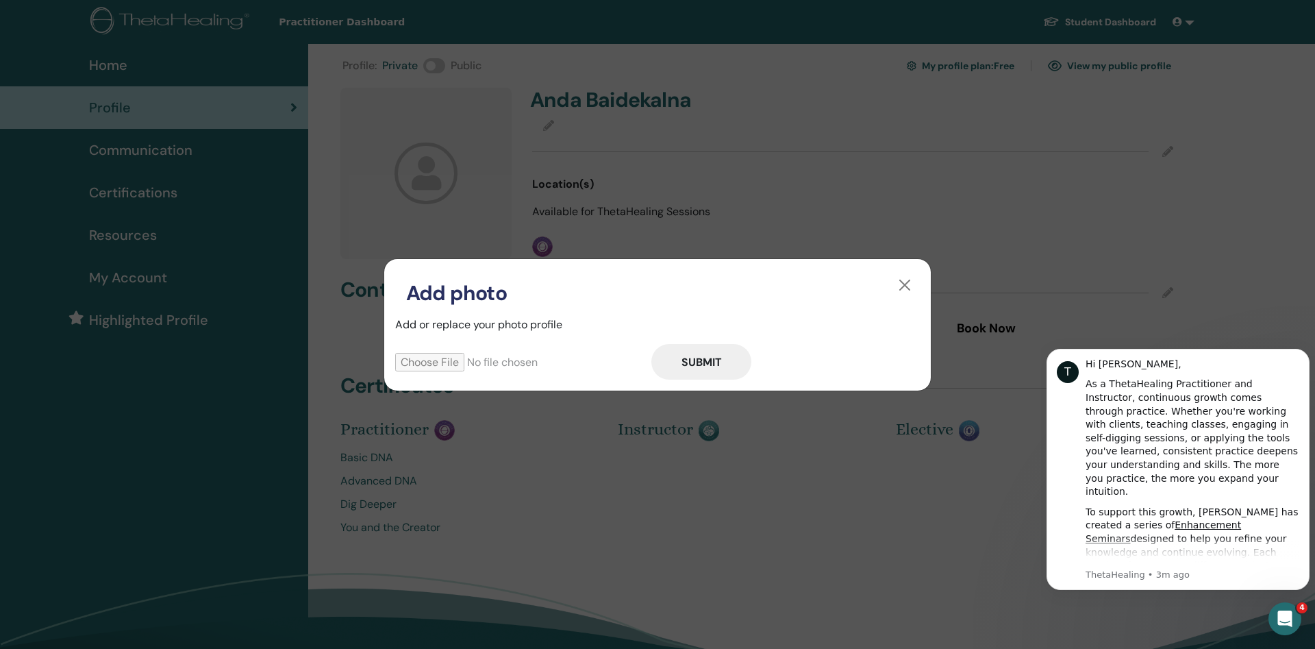
click at [427, 360] on input "file" at bounding box center [523, 362] width 256 height 18
type input "**********"
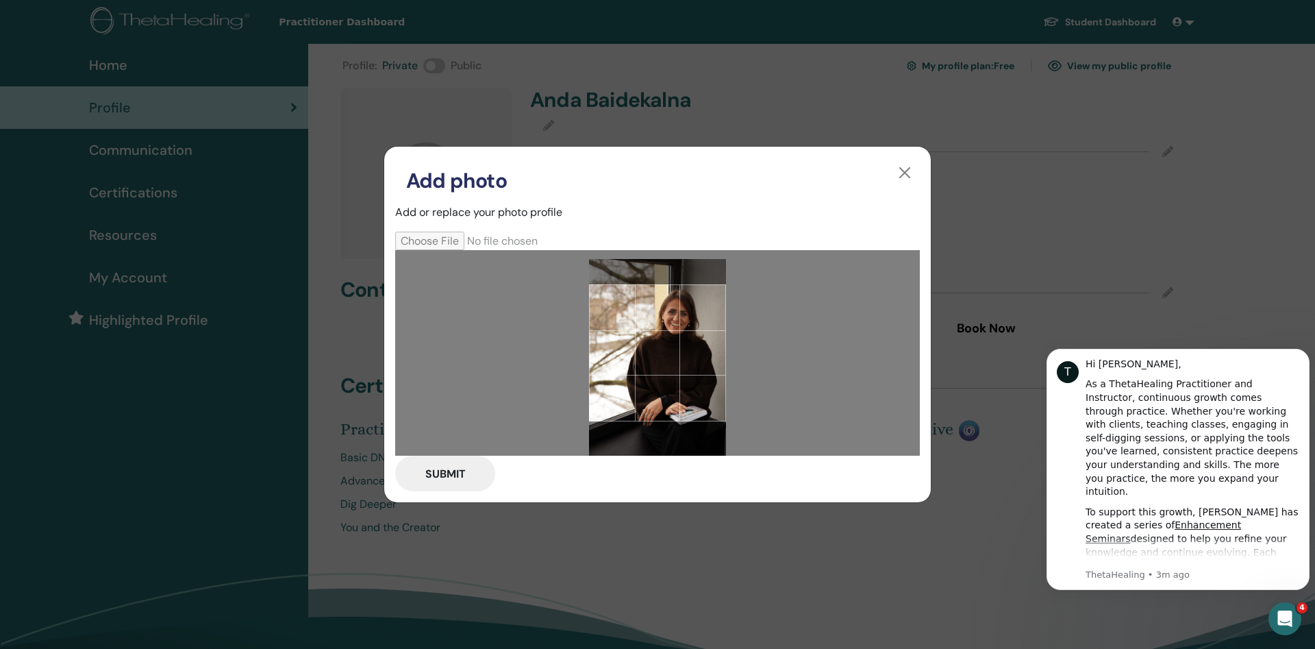
drag, startPoint x: 704, startPoint y: 358, endPoint x: 707, endPoint y: 367, distance: 10.0
click at [707, 367] on div at bounding box center [657, 352] width 137 height 137
click at [458, 476] on button "Submit" at bounding box center [445, 473] width 100 height 36
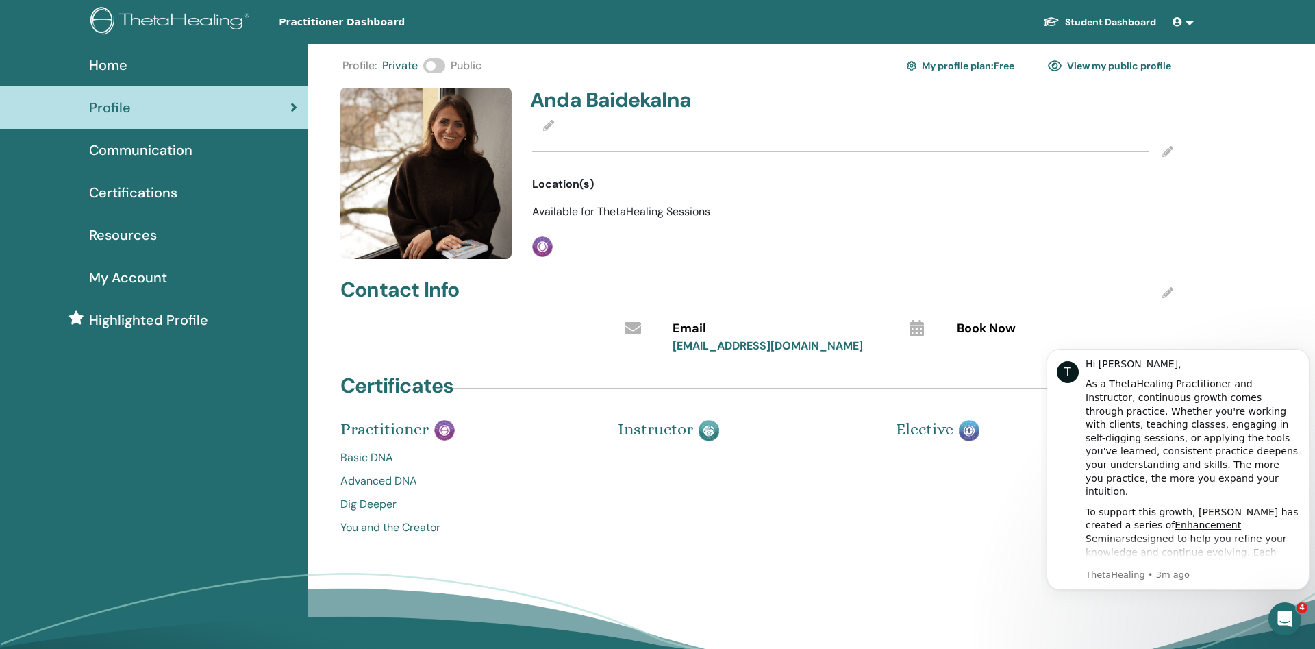
click at [440, 66] on span at bounding box center [434, 65] width 22 height 15
click at [1136, 75] on link "View my public profile" at bounding box center [1109, 66] width 123 height 22
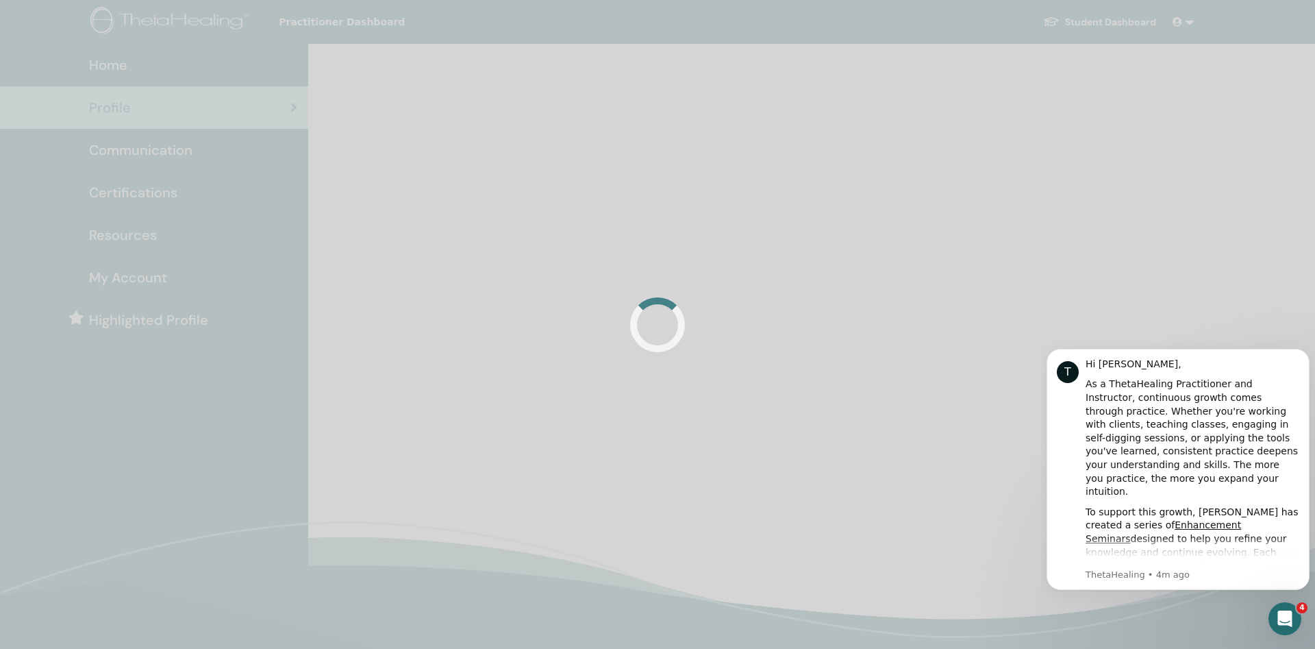
click at [141, 195] on div at bounding box center [657, 324] width 1315 height 649
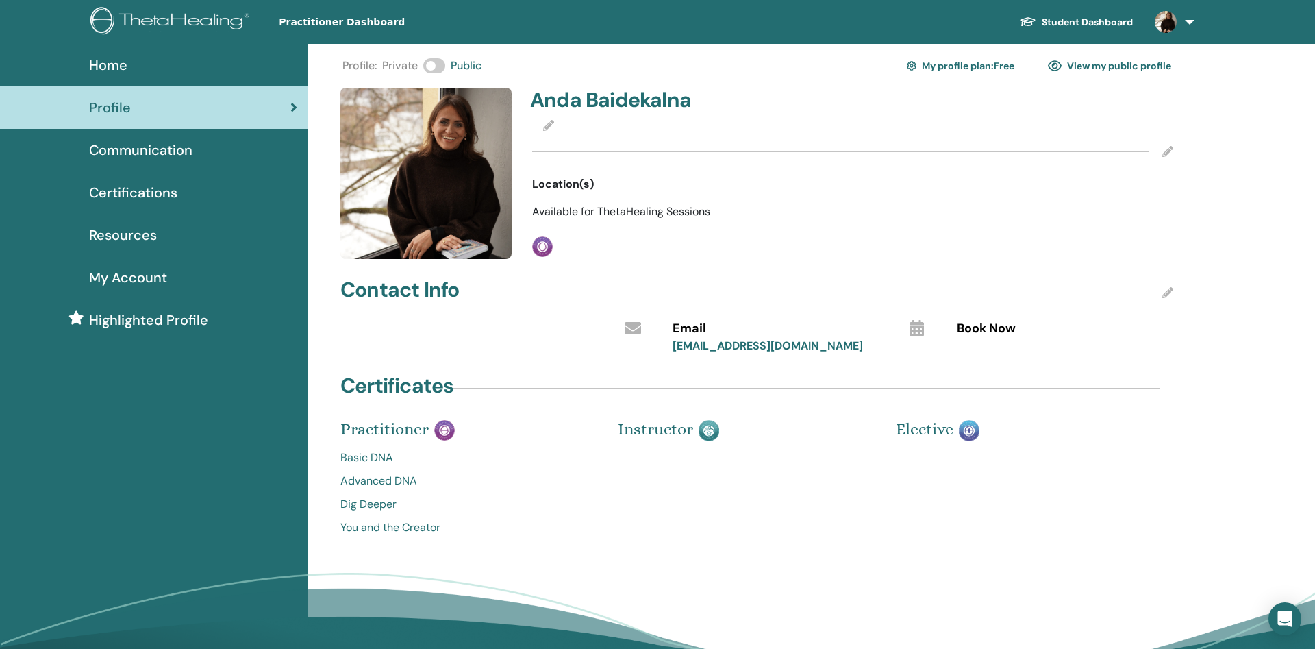
click at [125, 272] on span "My Account" at bounding box center [128, 277] width 78 height 21
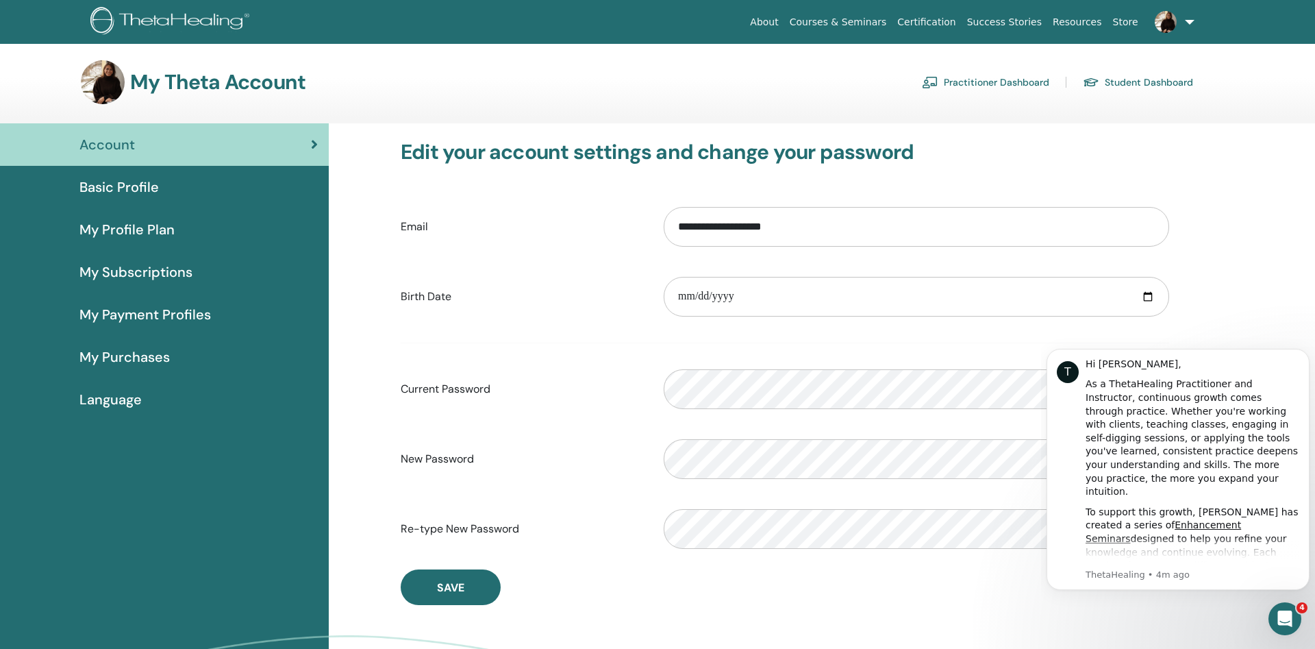
click at [139, 191] on span "Basic Profile" at bounding box center [118, 187] width 79 height 21
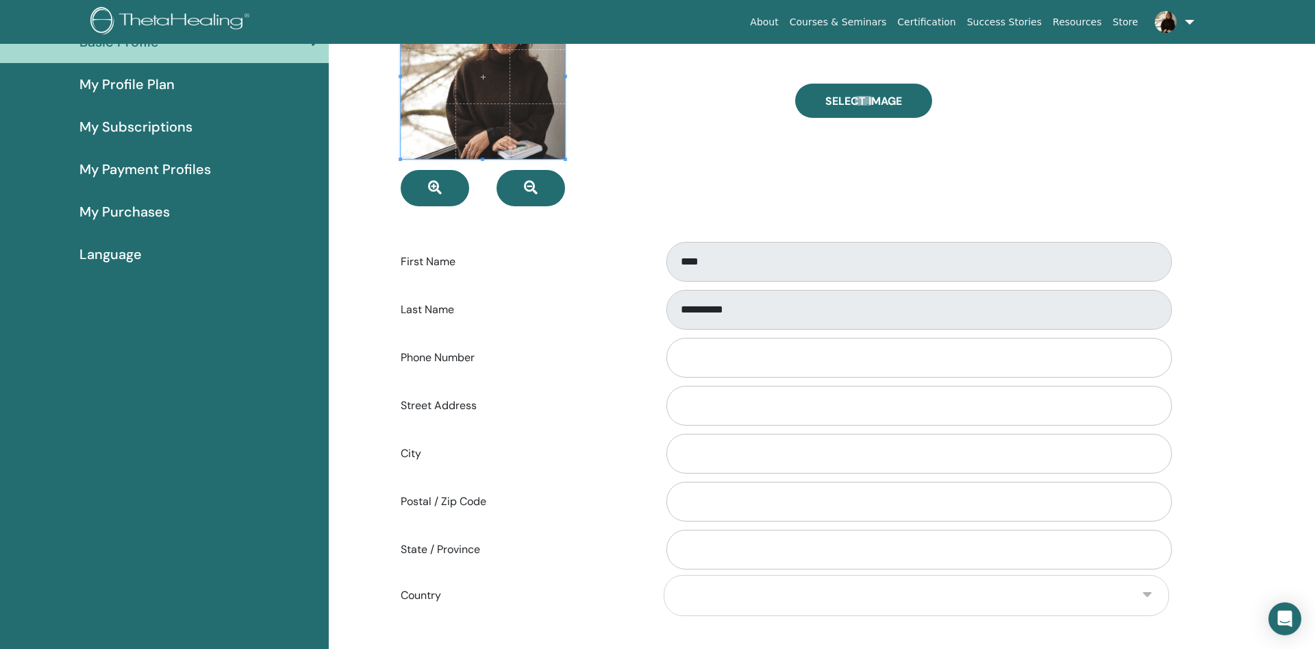
scroll to position [170, 0]
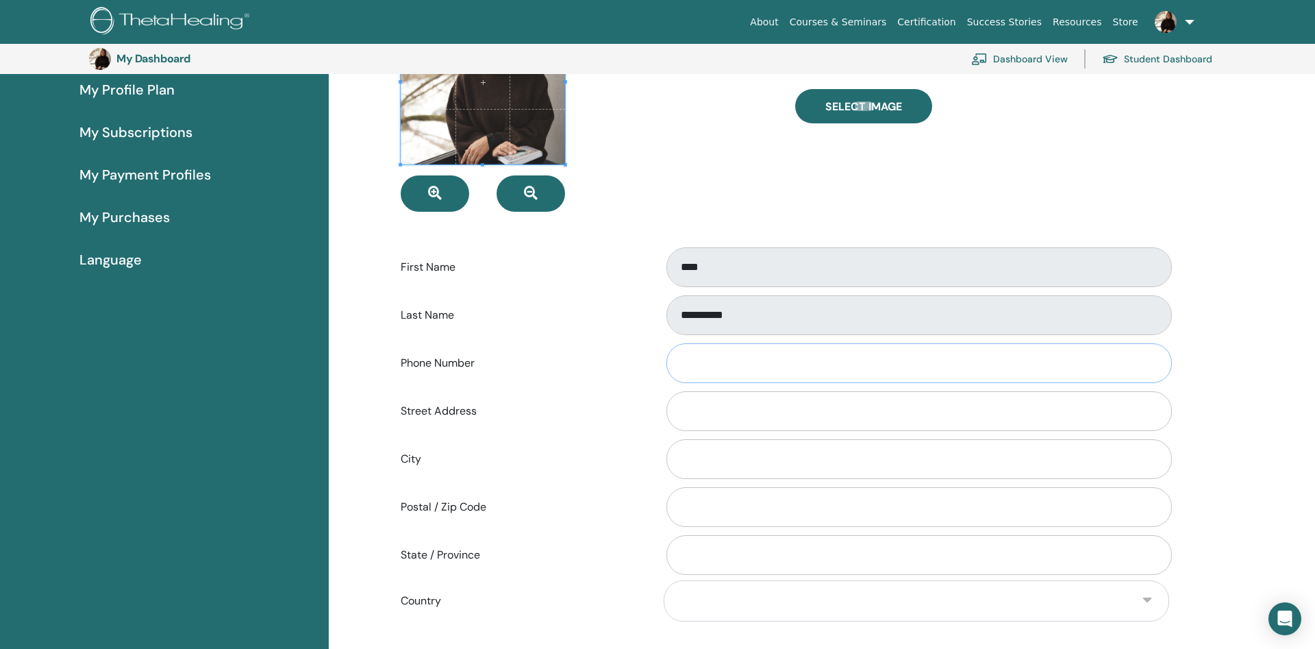
click at [699, 353] on input "Phone Number" at bounding box center [918, 363] width 505 height 40
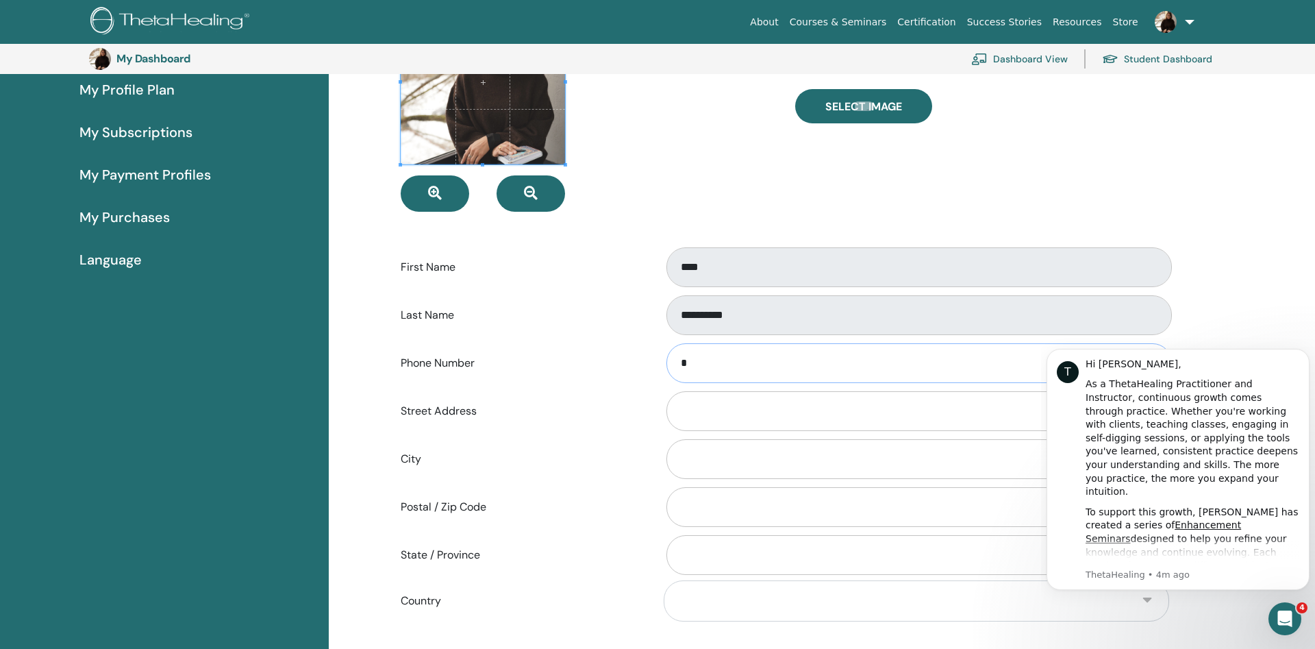
scroll to position [0, 0]
type input "**********"
type input "****"
type input "*******"
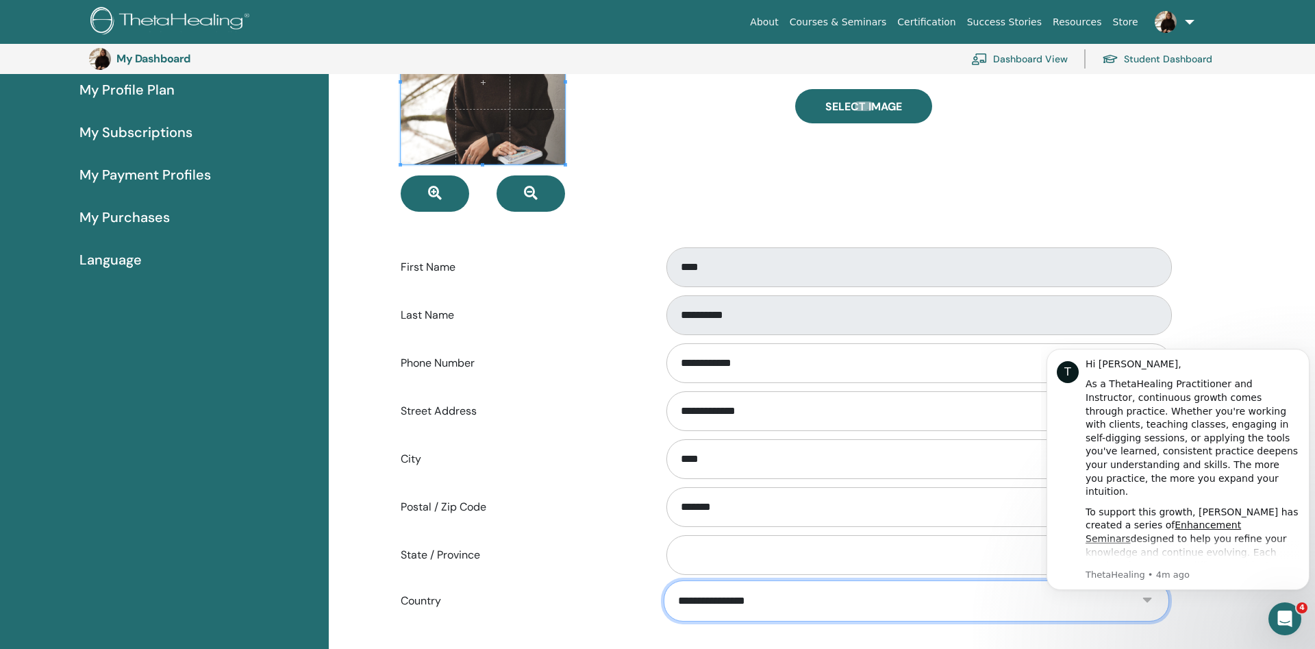
select select "***"
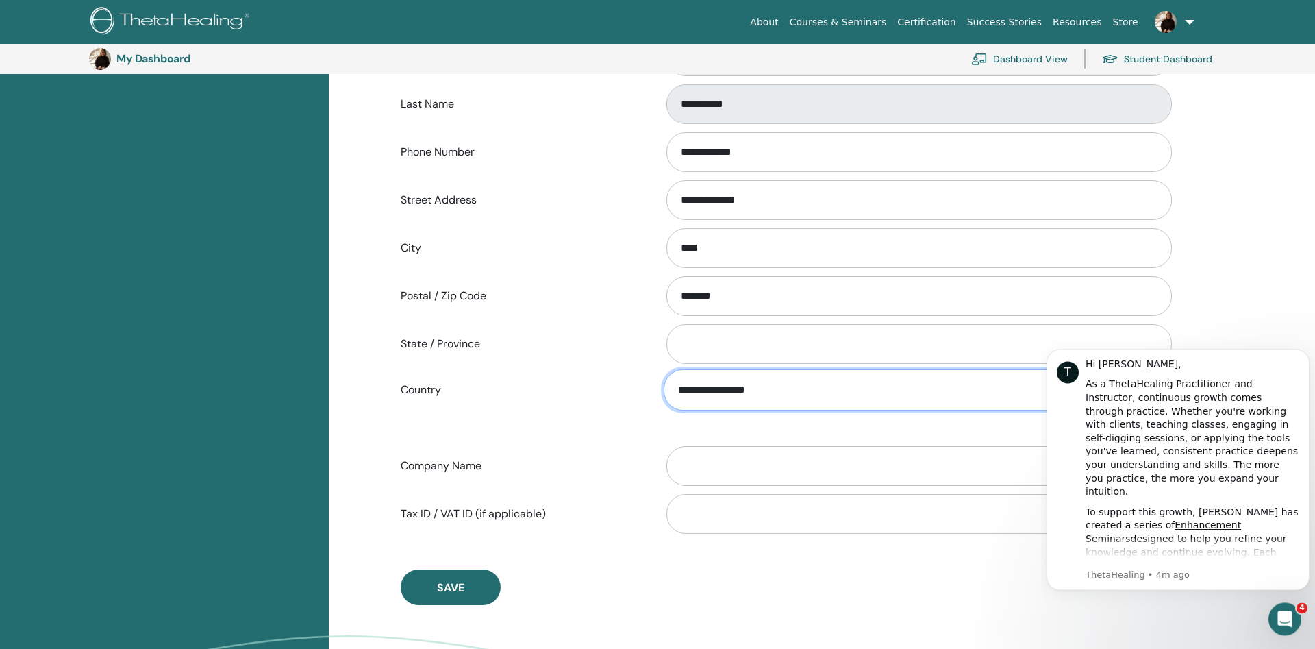
scroll to position [449, 0]
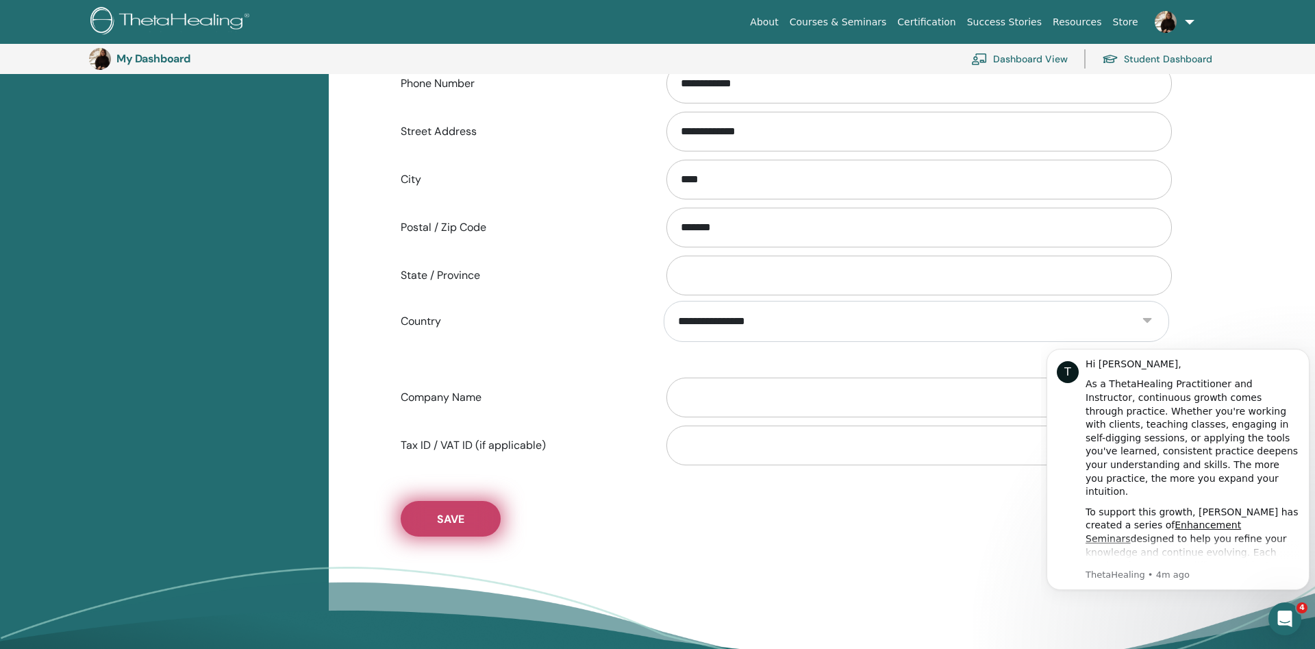
click at [477, 520] on button "Save" at bounding box center [451, 519] width 100 height 36
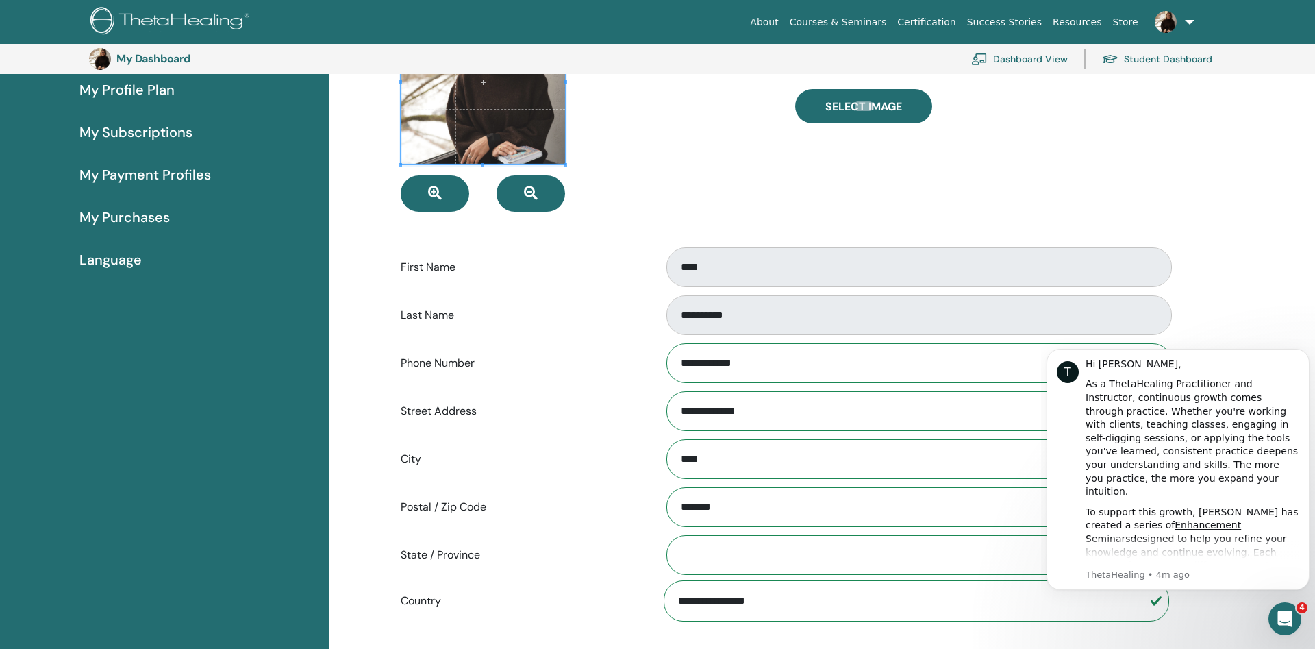
scroll to position [0, 0]
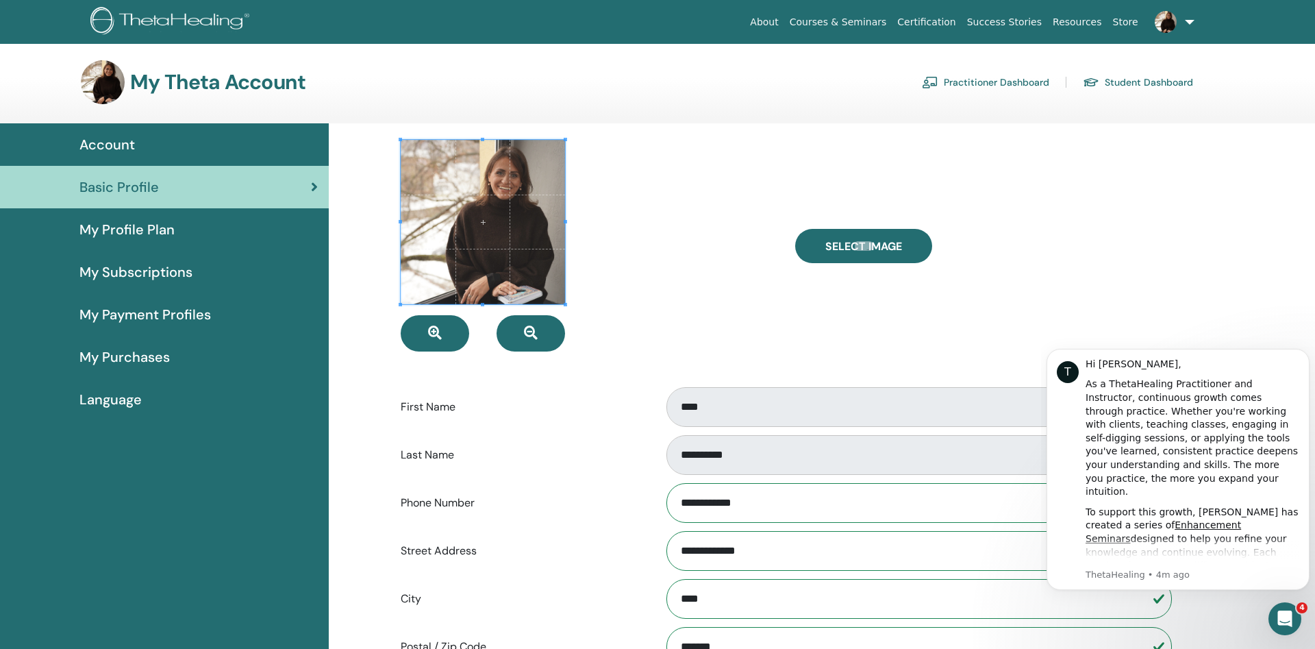
click at [175, 224] on div "My Profile Plan" at bounding box center [164, 229] width 307 height 21
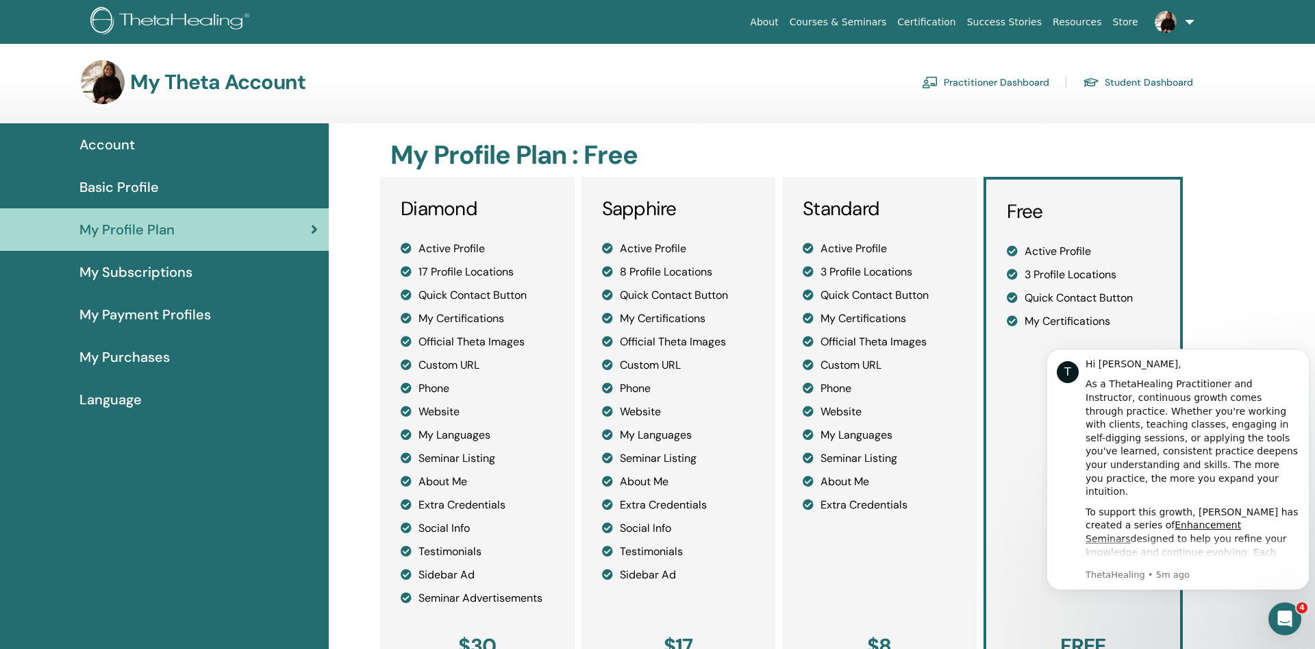
click at [166, 273] on span "My Subscriptions" at bounding box center [135, 272] width 113 height 21
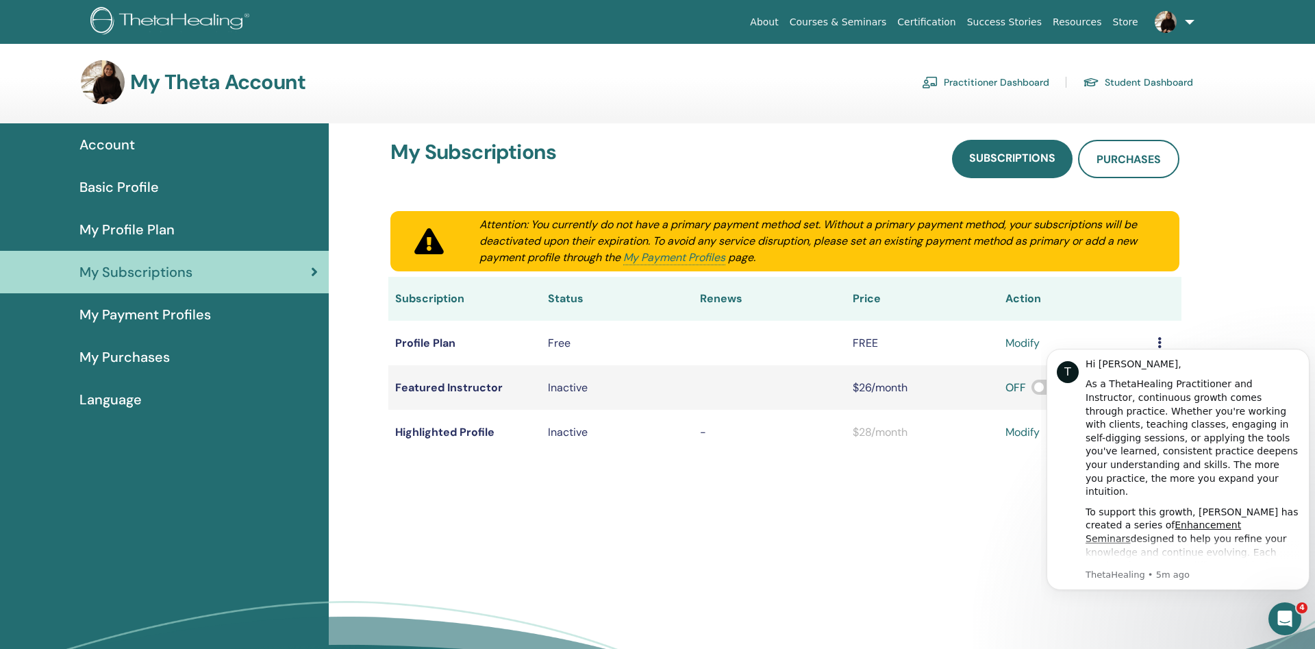
click at [163, 302] on link "My Payment Profiles" at bounding box center [164, 314] width 329 height 42
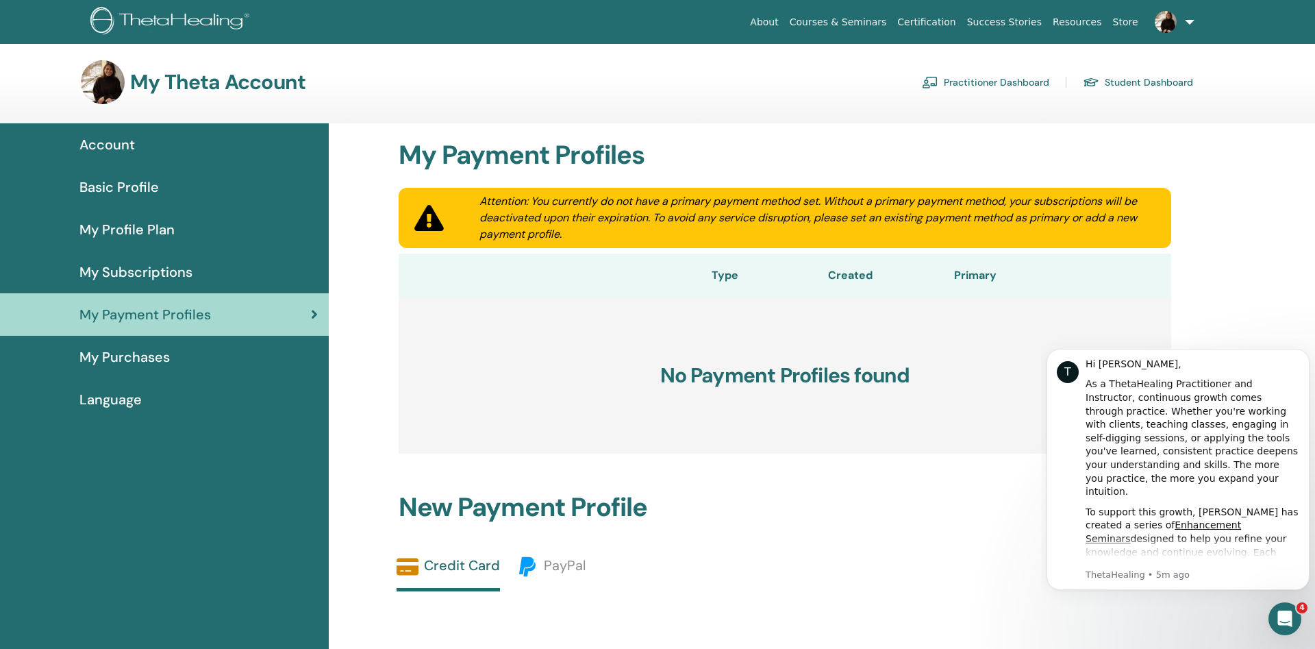
click at [177, 357] on div "My Purchases" at bounding box center [164, 357] width 307 height 21
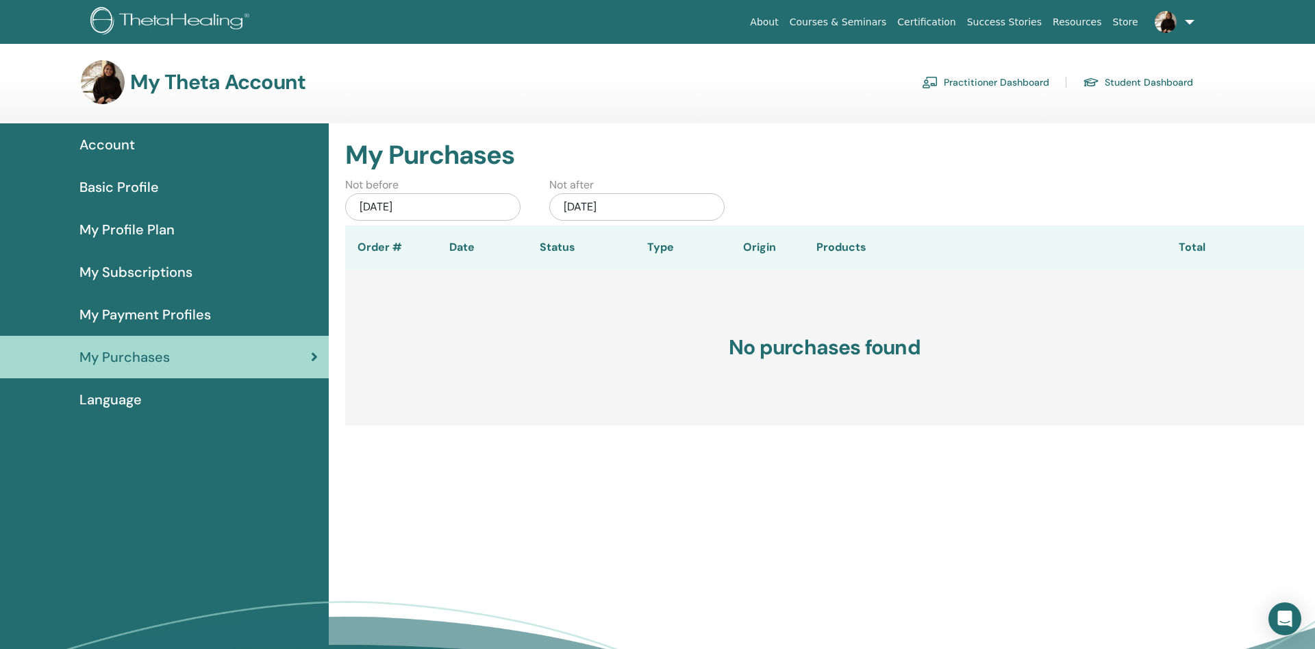
click at [941, 23] on link "Certification" at bounding box center [926, 22] width 69 height 25
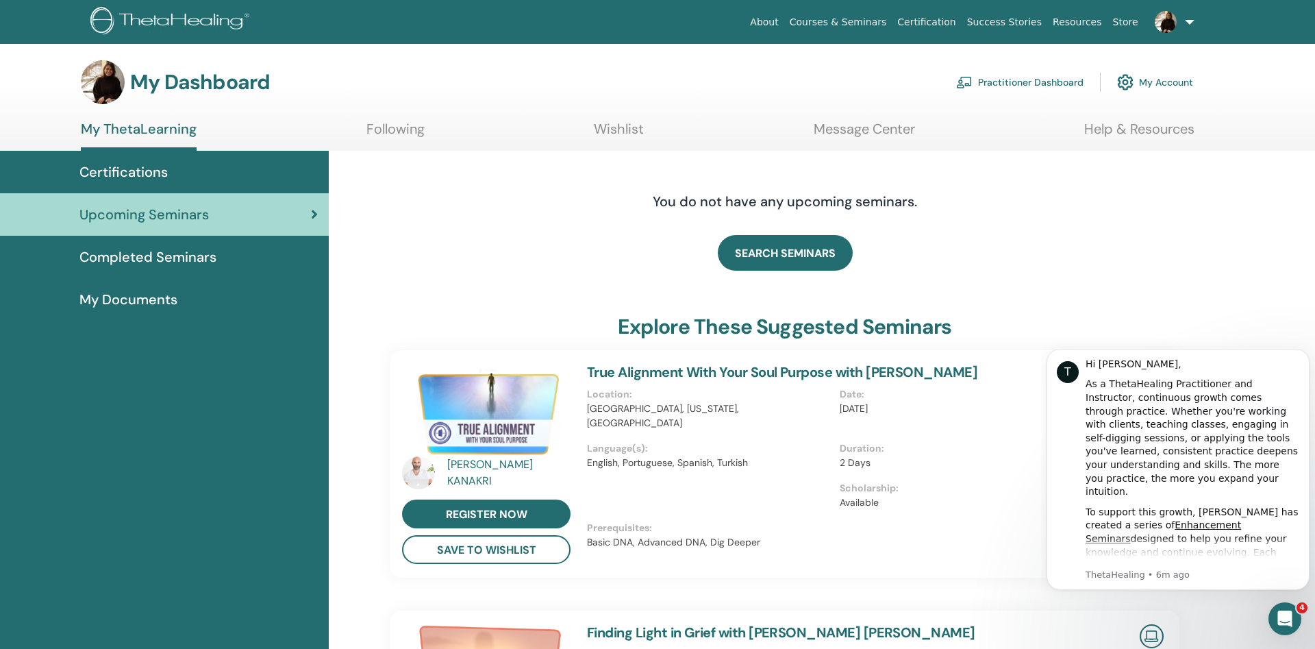
click at [205, 86] on h3 "My Dashboard" at bounding box center [200, 82] width 140 height 25
click at [117, 82] on img at bounding box center [103, 82] width 44 height 44
click at [131, 166] on span "Certifications" at bounding box center [123, 172] width 88 height 21
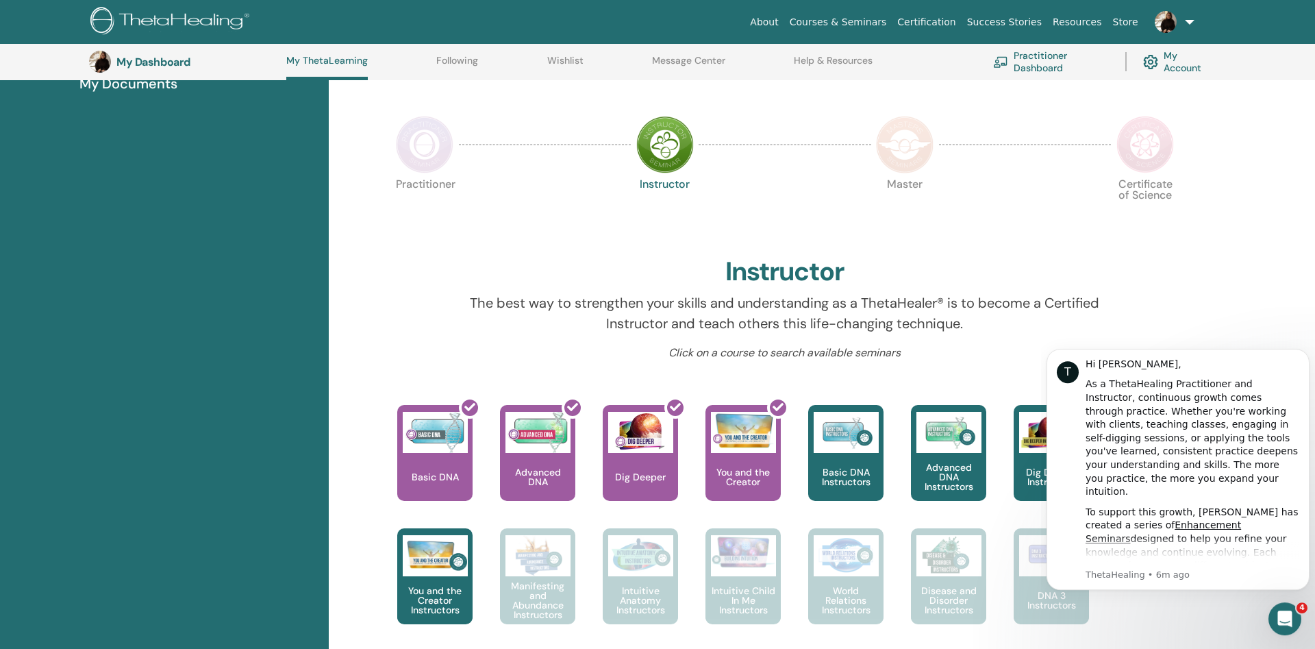
scroll to position [315, 0]
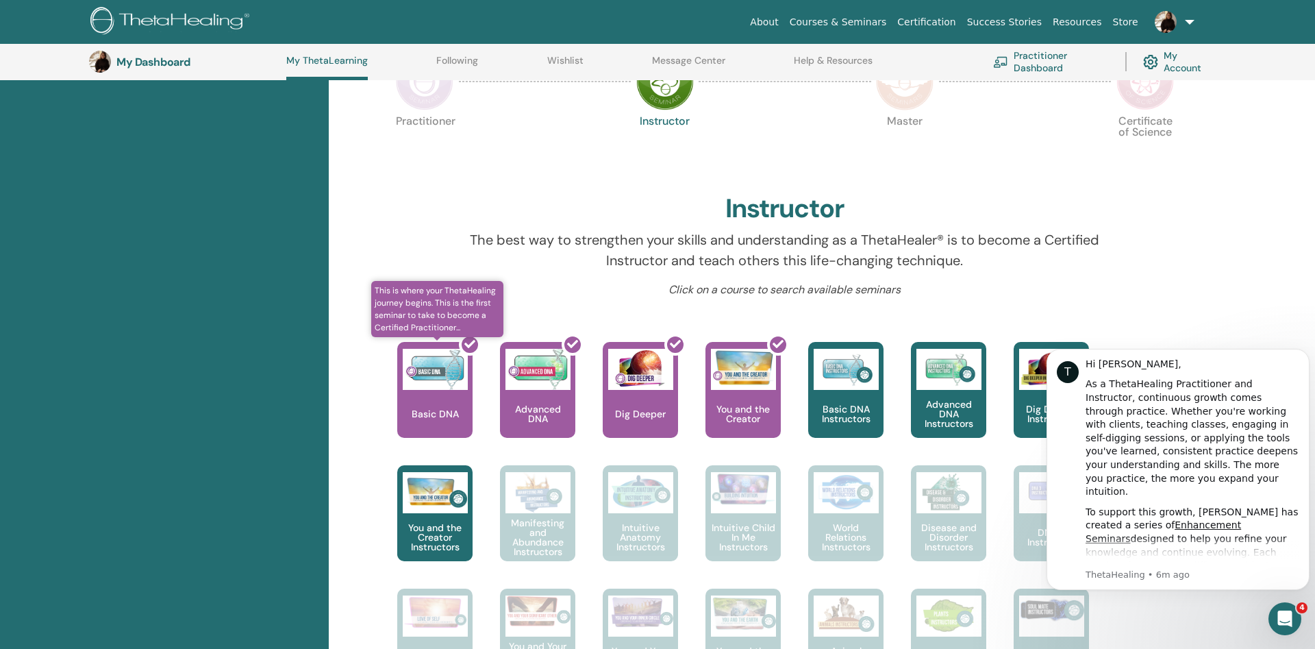
click at [450, 408] on div at bounding box center [442, 395] width 75 height 123
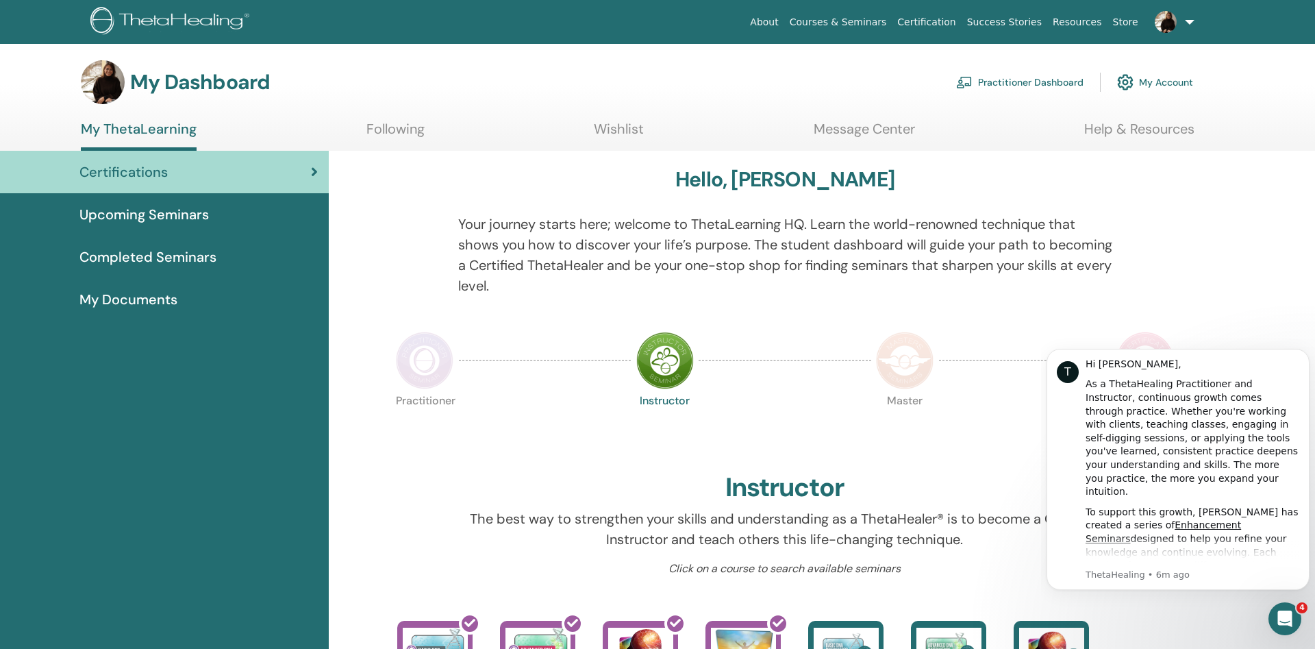
click at [203, 258] on span "Completed Seminars" at bounding box center [147, 257] width 137 height 21
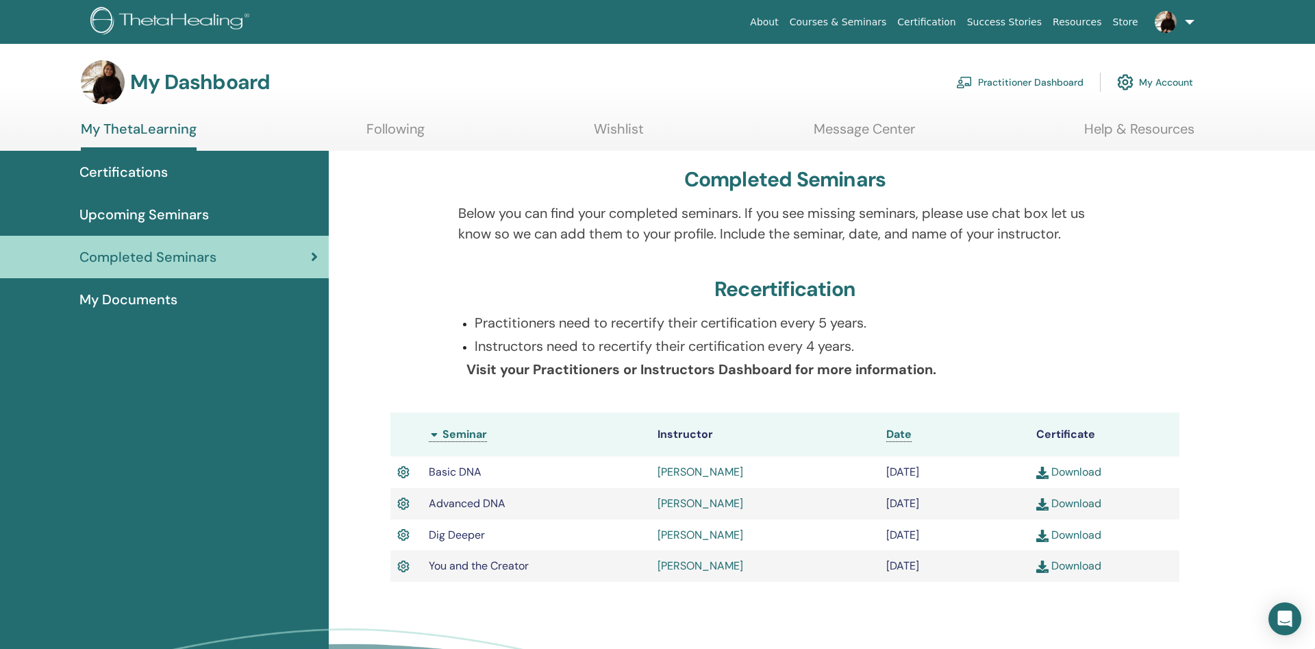
click at [1076, 473] on link "Download" at bounding box center [1068, 471] width 65 height 14
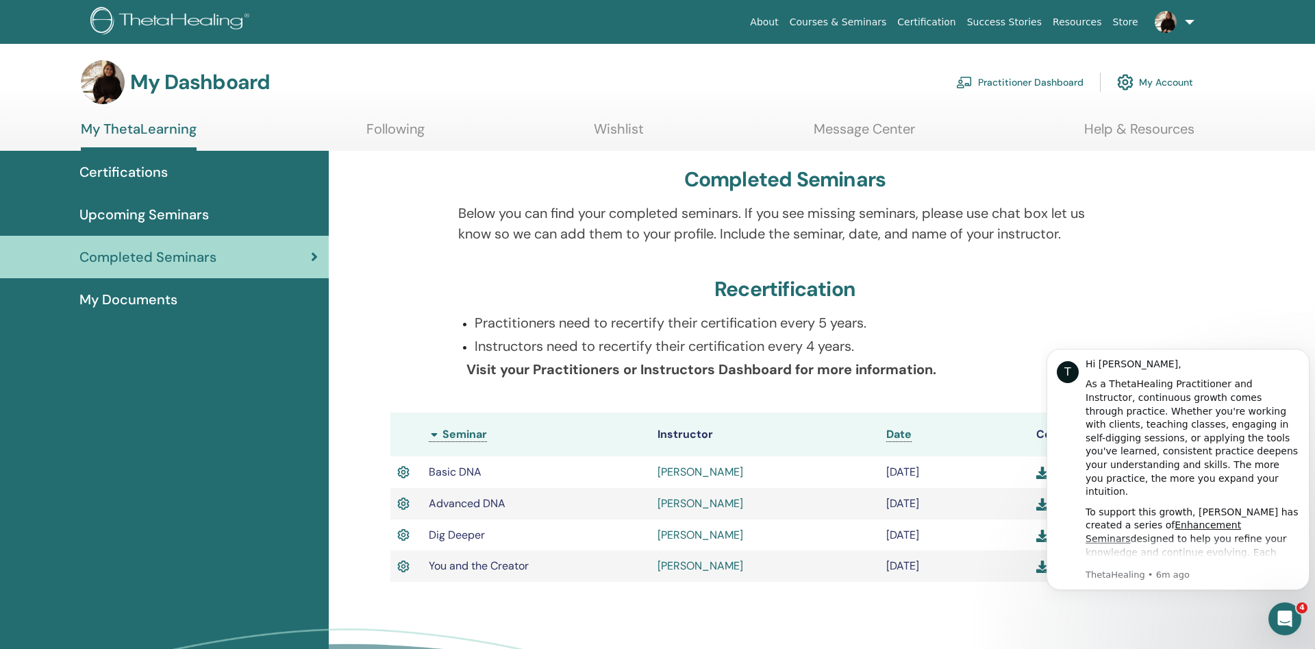
click at [1045, 508] on img at bounding box center [1042, 504] width 12 height 12
click at [1043, 538] on img at bounding box center [1042, 535] width 12 height 12
click at [1040, 570] on img at bounding box center [1042, 566] width 12 height 12
click at [115, 79] on img at bounding box center [103, 82] width 44 height 44
click at [1170, 8] on link at bounding box center [1172, 22] width 56 height 44
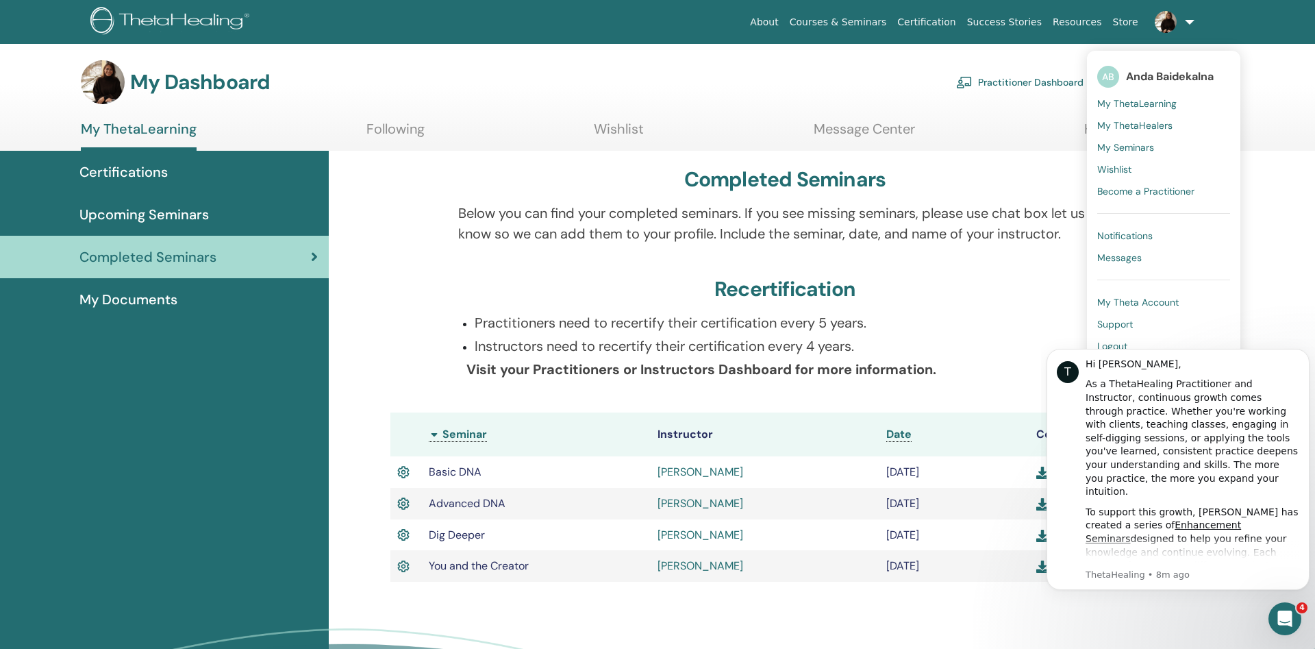
click at [1148, 72] on span "Anda Baidekalna" at bounding box center [1170, 76] width 88 height 14
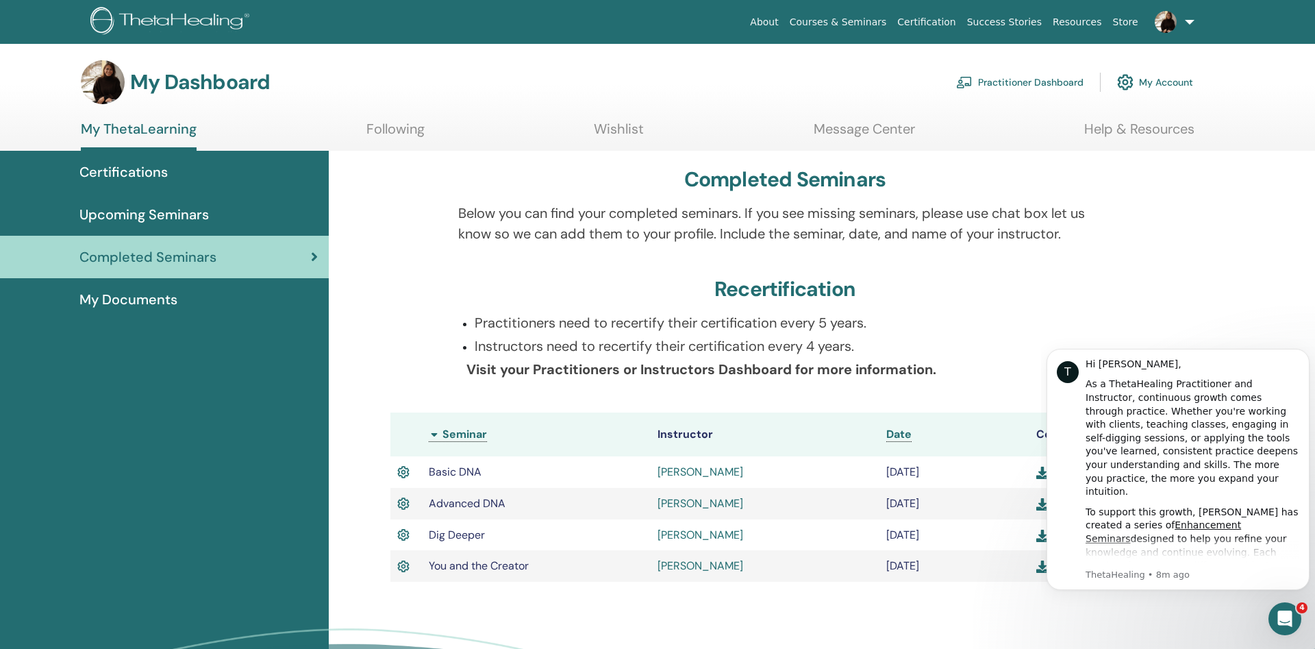
click at [1185, 17] on link at bounding box center [1172, 22] width 56 height 44
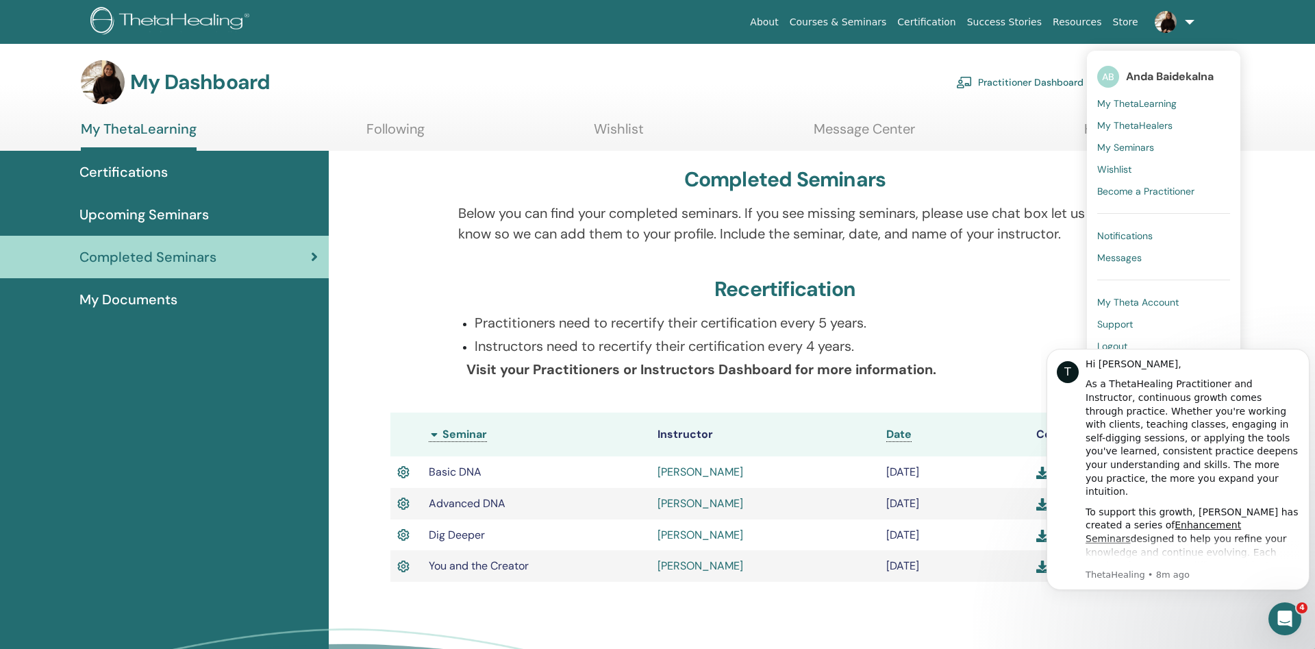
click at [97, 84] on img at bounding box center [103, 82] width 44 height 44
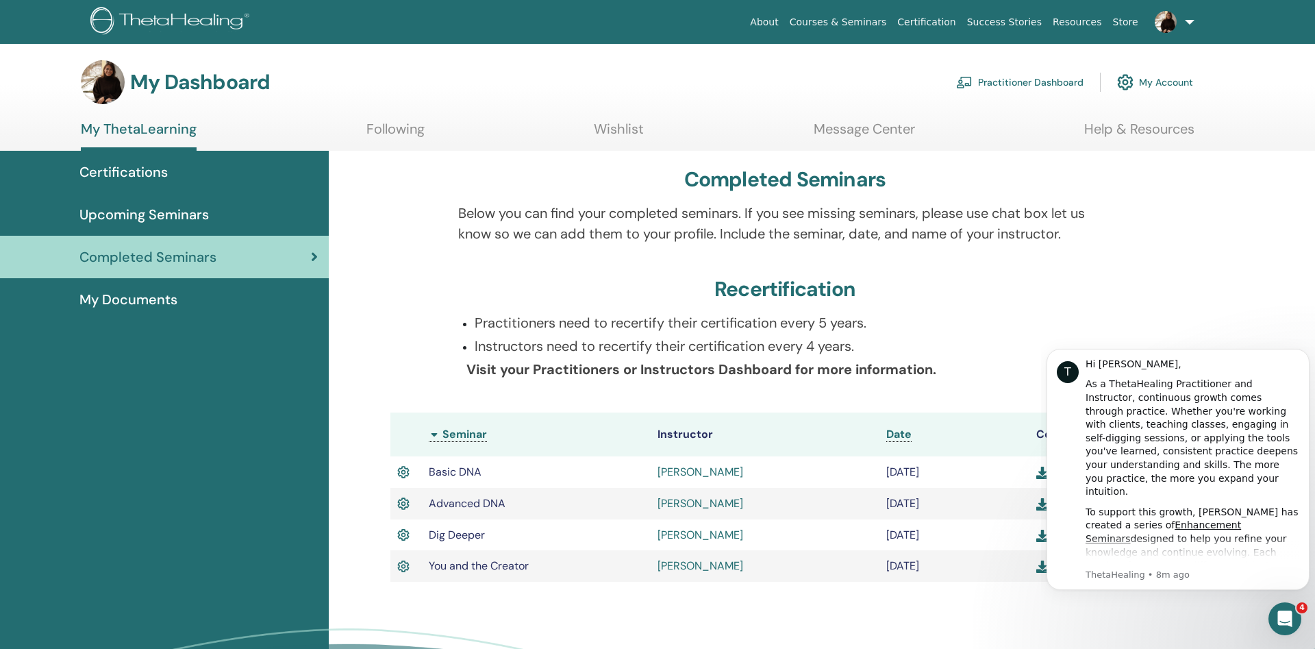
click at [1167, 18] on img at bounding box center [1166, 22] width 22 height 22
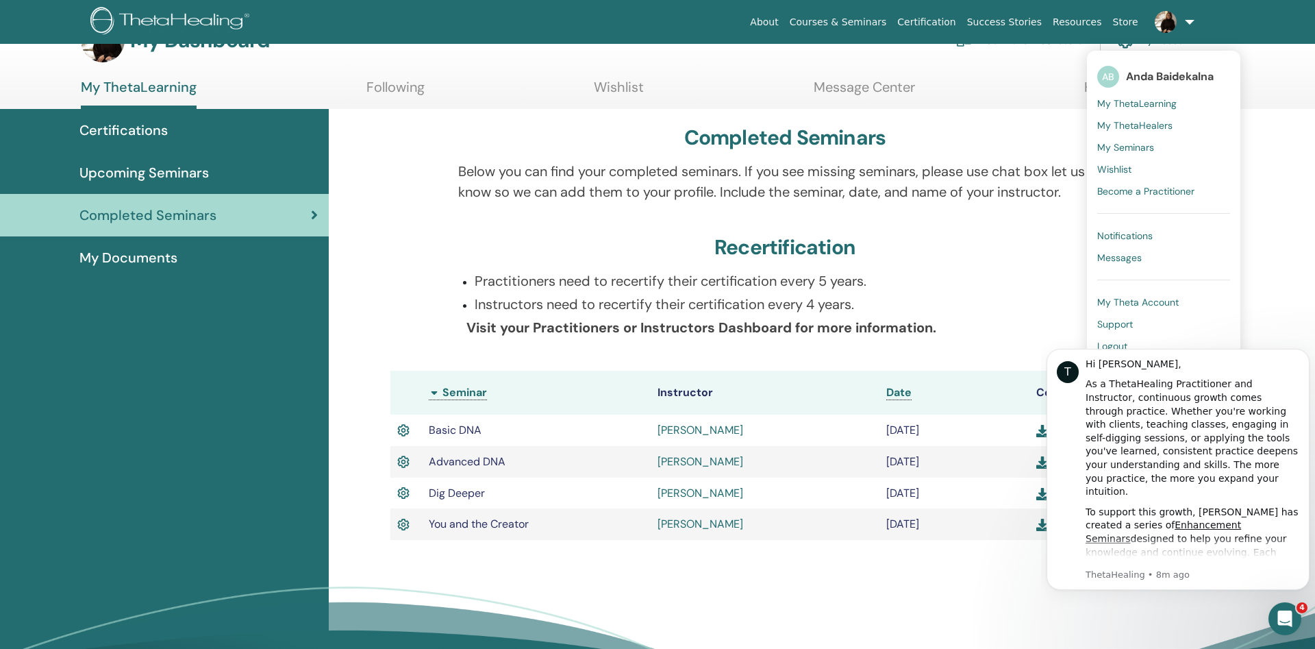
scroll to position [70, 0]
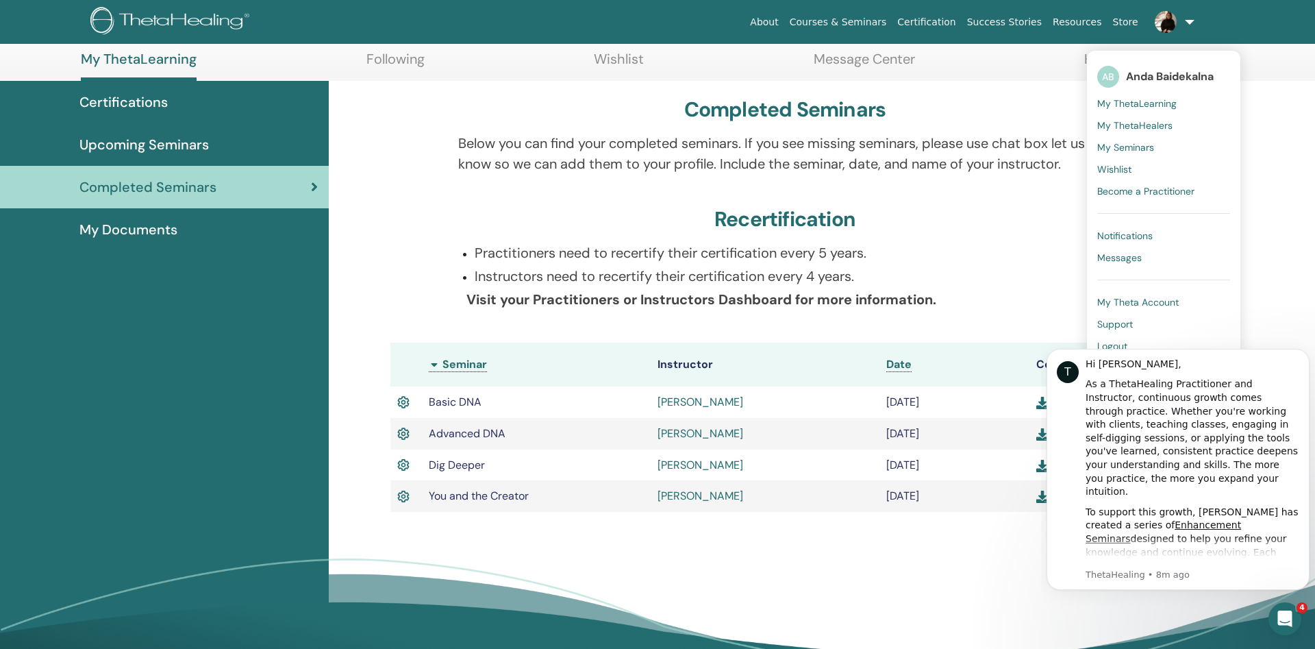
click at [1171, 309] on link "My Theta Account" at bounding box center [1163, 302] width 133 height 22
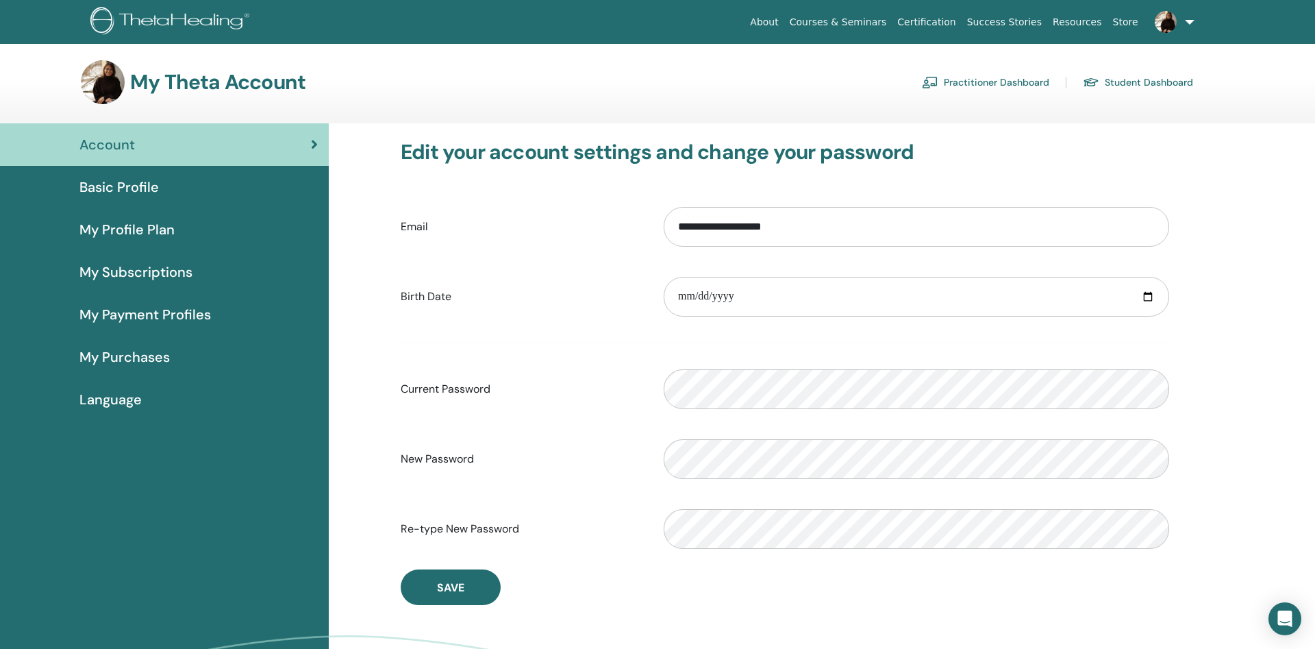
click at [136, 177] on span "Basic Profile" at bounding box center [118, 187] width 79 height 21
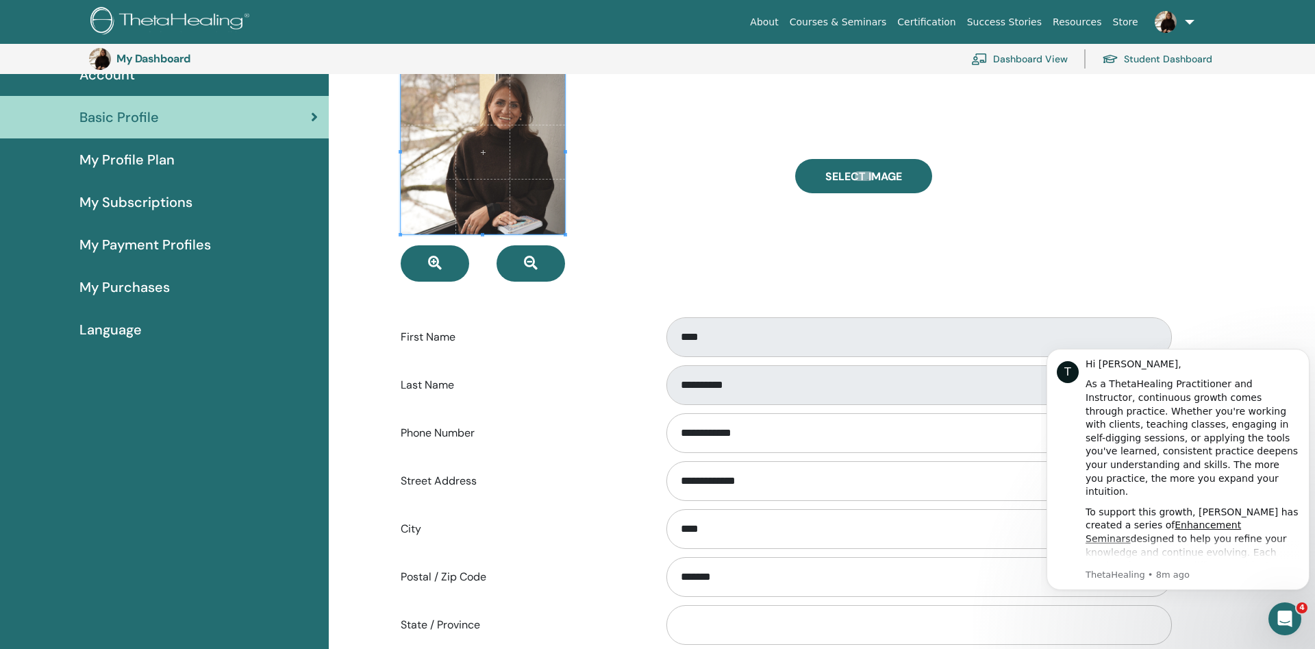
click at [151, 160] on span "My Profile Plan" at bounding box center [126, 159] width 95 height 21
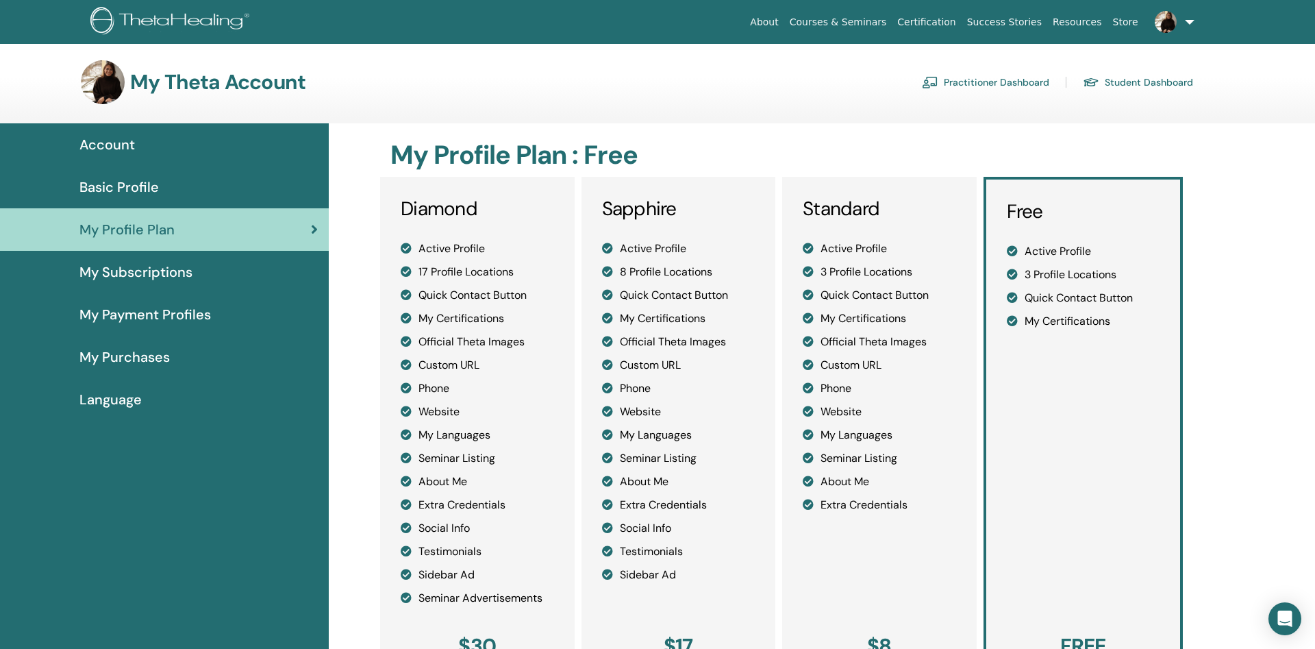
click at [154, 280] on span "My Subscriptions" at bounding box center [135, 272] width 113 height 21
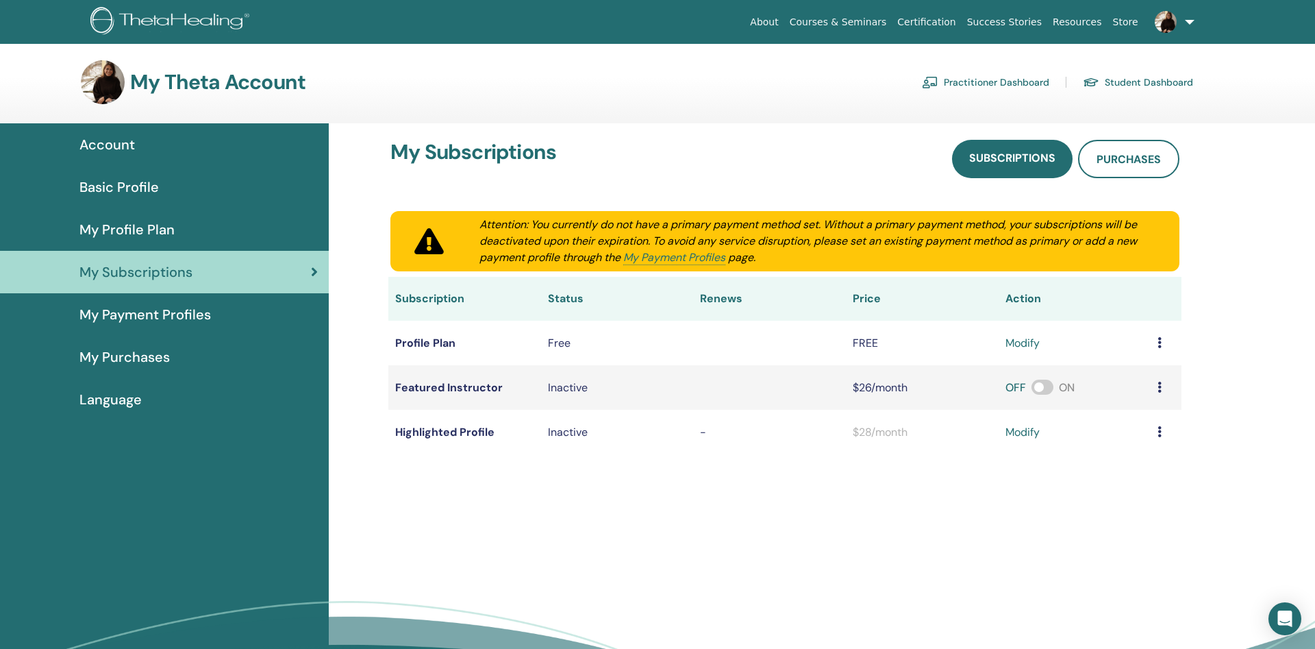
click at [141, 312] on span "My Payment Profiles" at bounding box center [145, 314] width 132 height 21
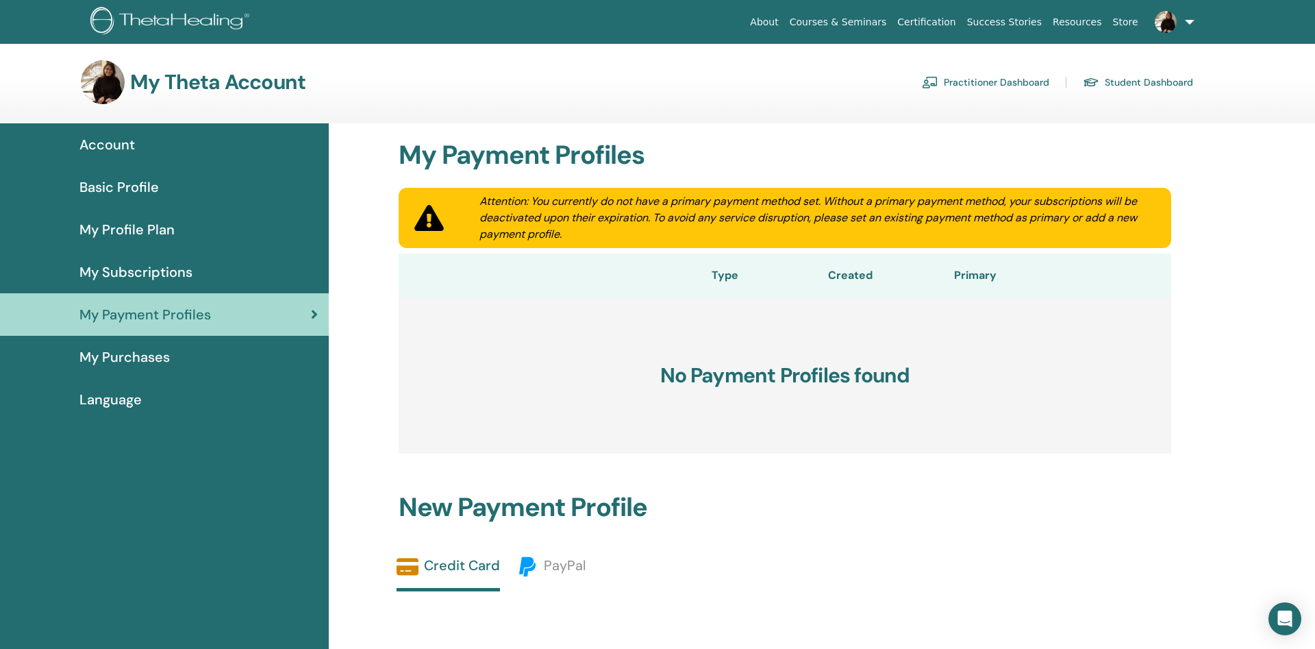
click at [1177, 29] on link at bounding box center [1172, 22] width 56 height 44
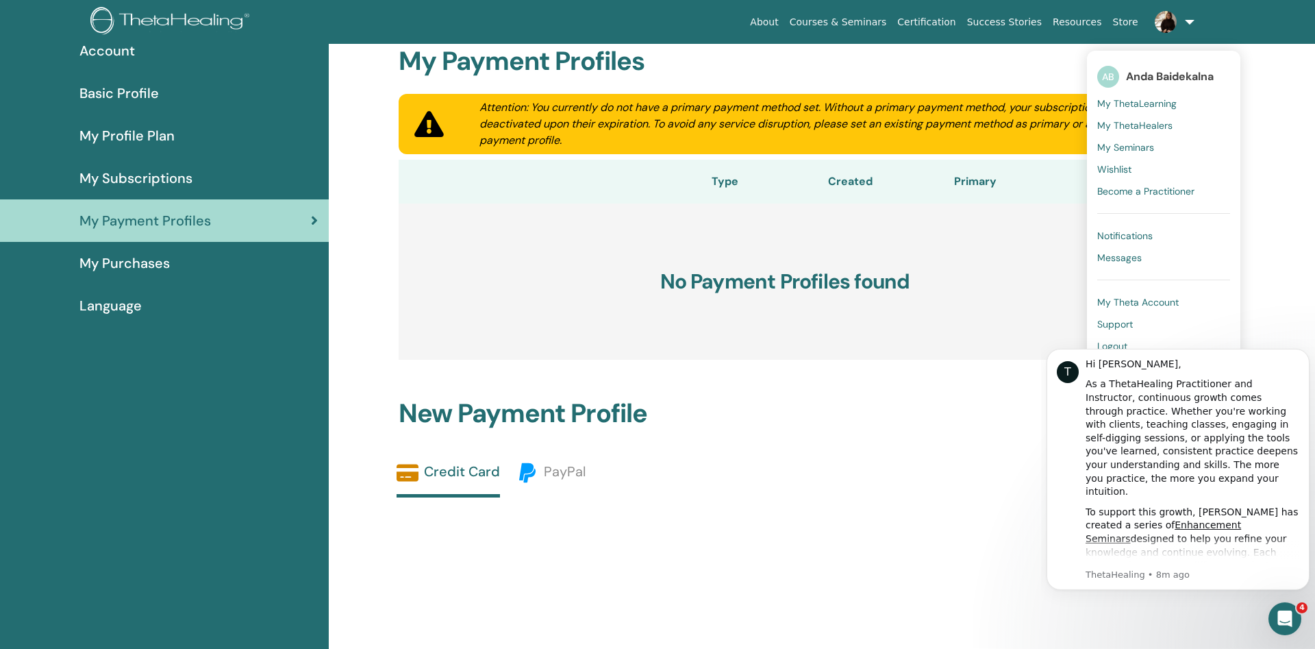
scroll to position [170, 0]
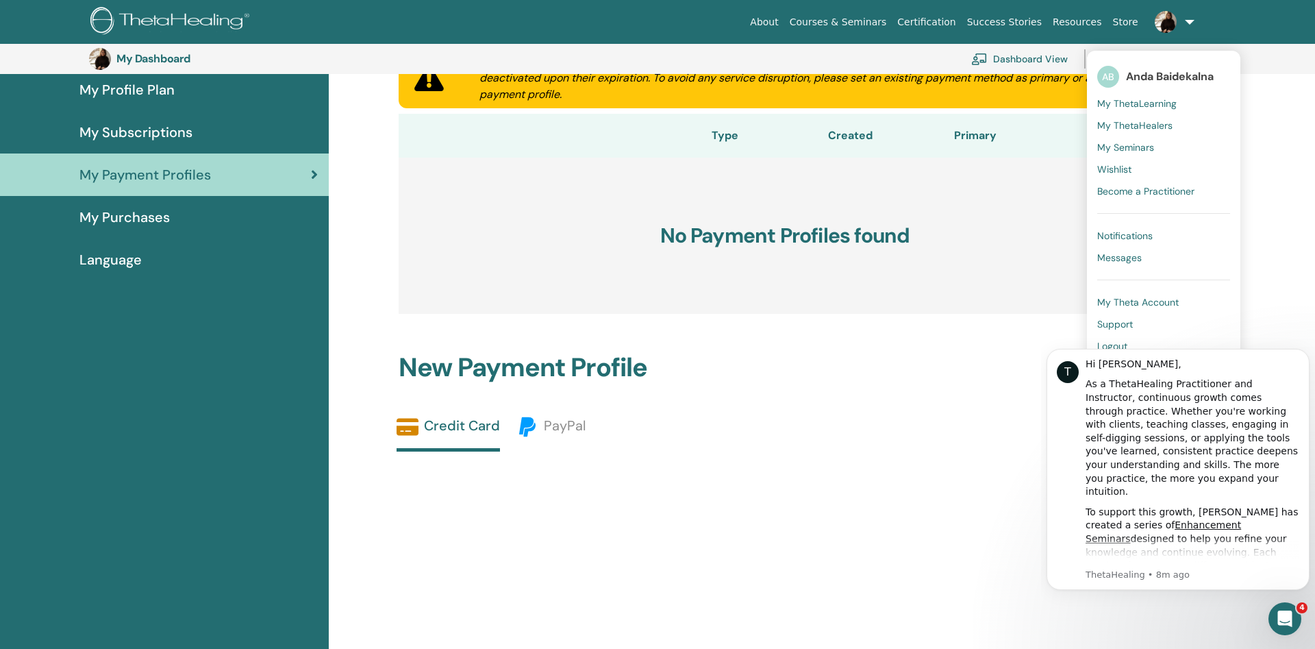
click at [1149, 304] on span "My Theta Account" at bounding box center [1138, 302] width 82 height 12
